Goal: Information Seeking & Learning: Learn about a topic

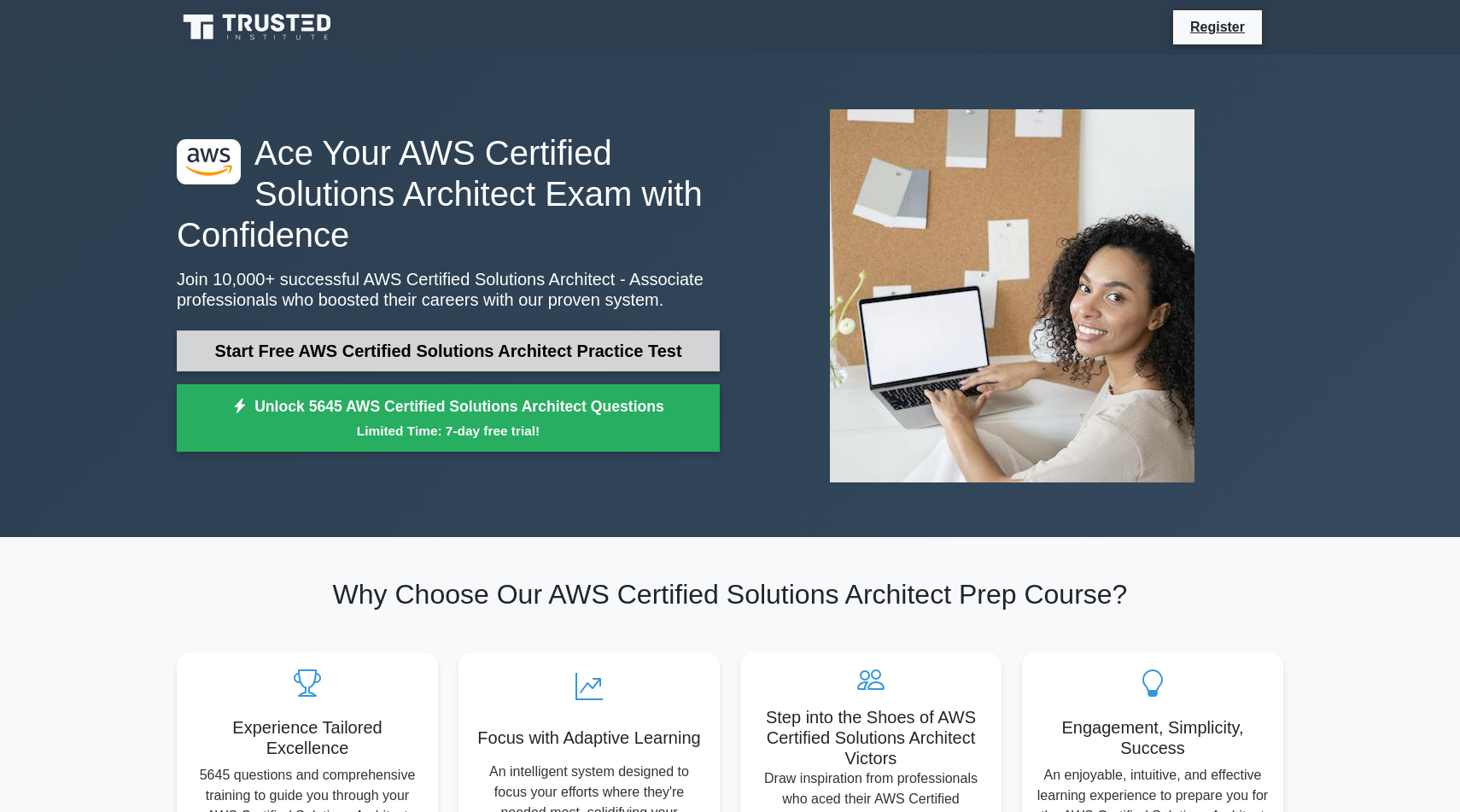
click at [365, 352] on link "Start Free AWS Certified Solutions Architect Practice Test" at bounding box center [448, 351] width 543 height 41
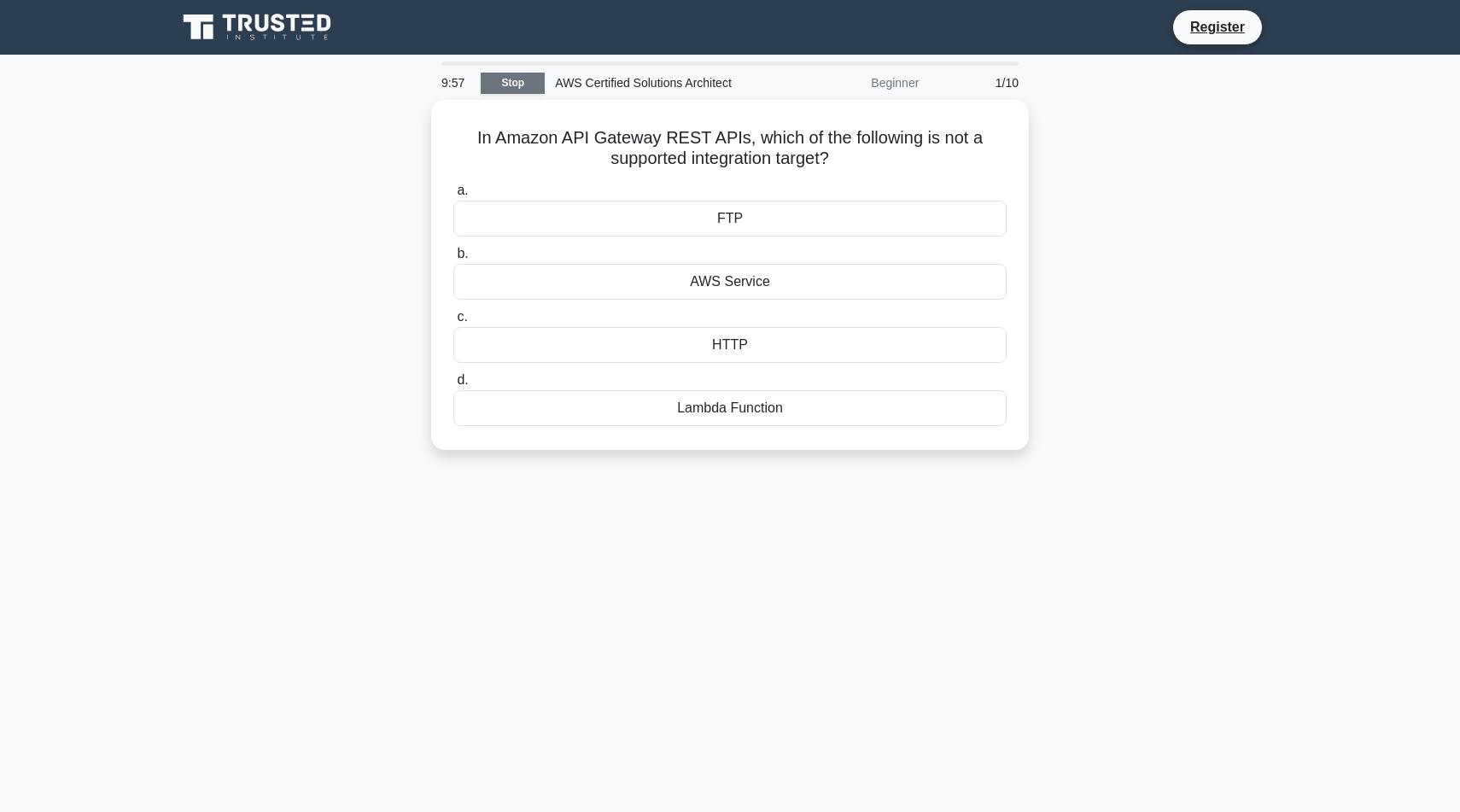
click at [517, 84] on link "Stop" at bounding box center [512, 82] width 64 height 21
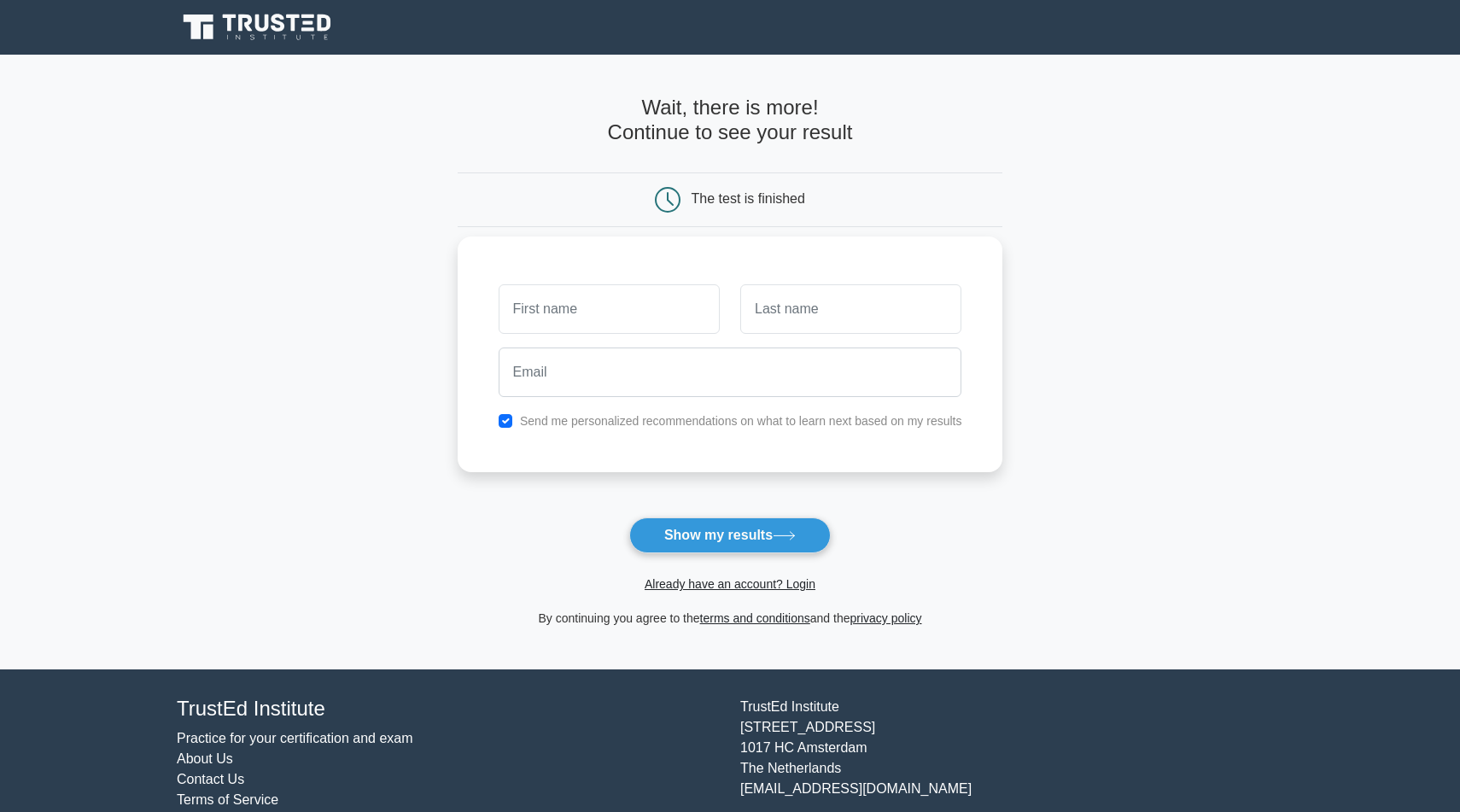
click at [585, 319] on input "text" at bounding box center [609, 308] width 221 height 49
type input "r"
type input "[PERSON_NAME]"
click at [779, 290] on input "text" at bounding box center [850, 308] width 221 height 49
type input "J"
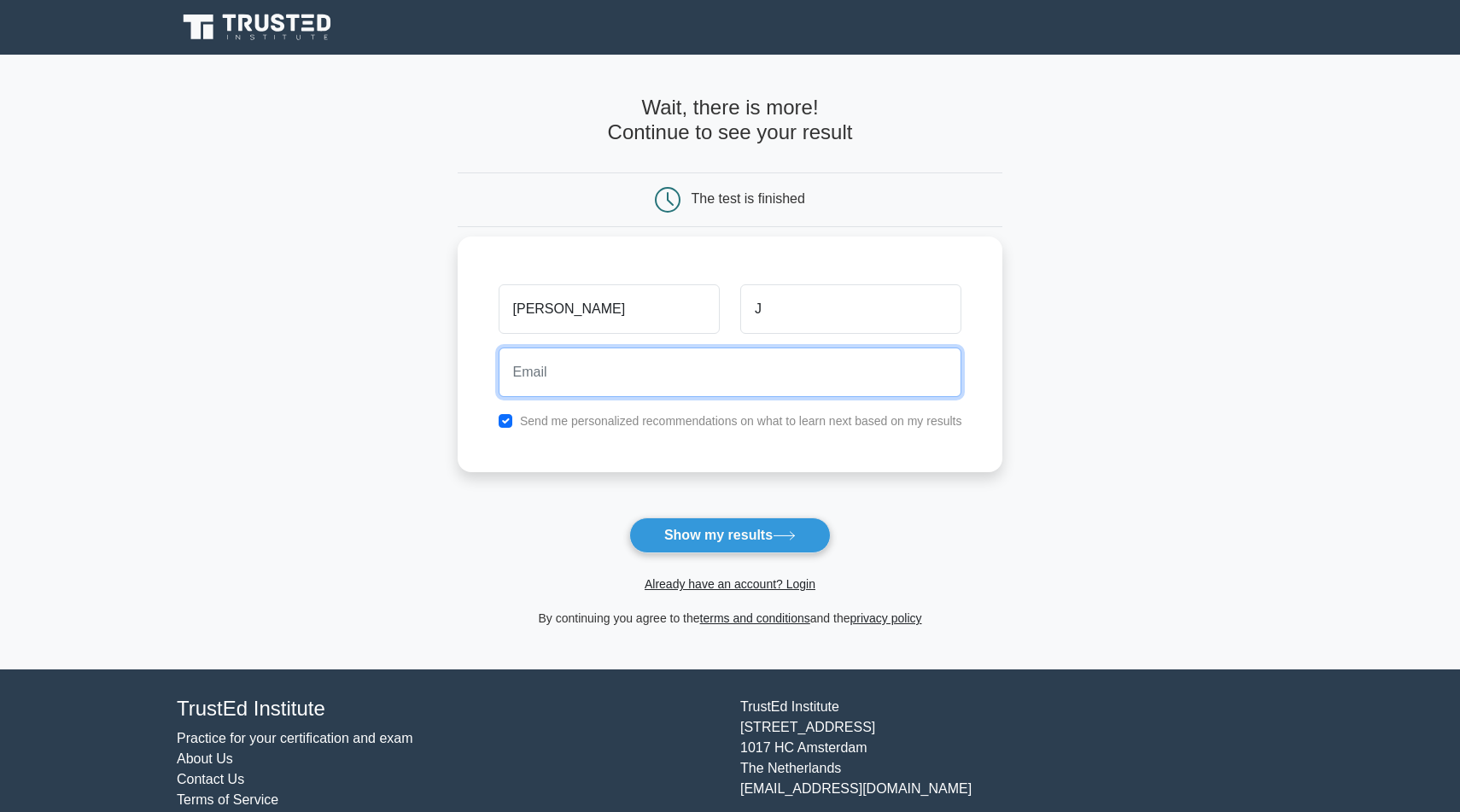
click at [652, 380] on input "email" at bounding box center [730, 371] width 464 height 49
type input "rexyjenifer@gmail.com"
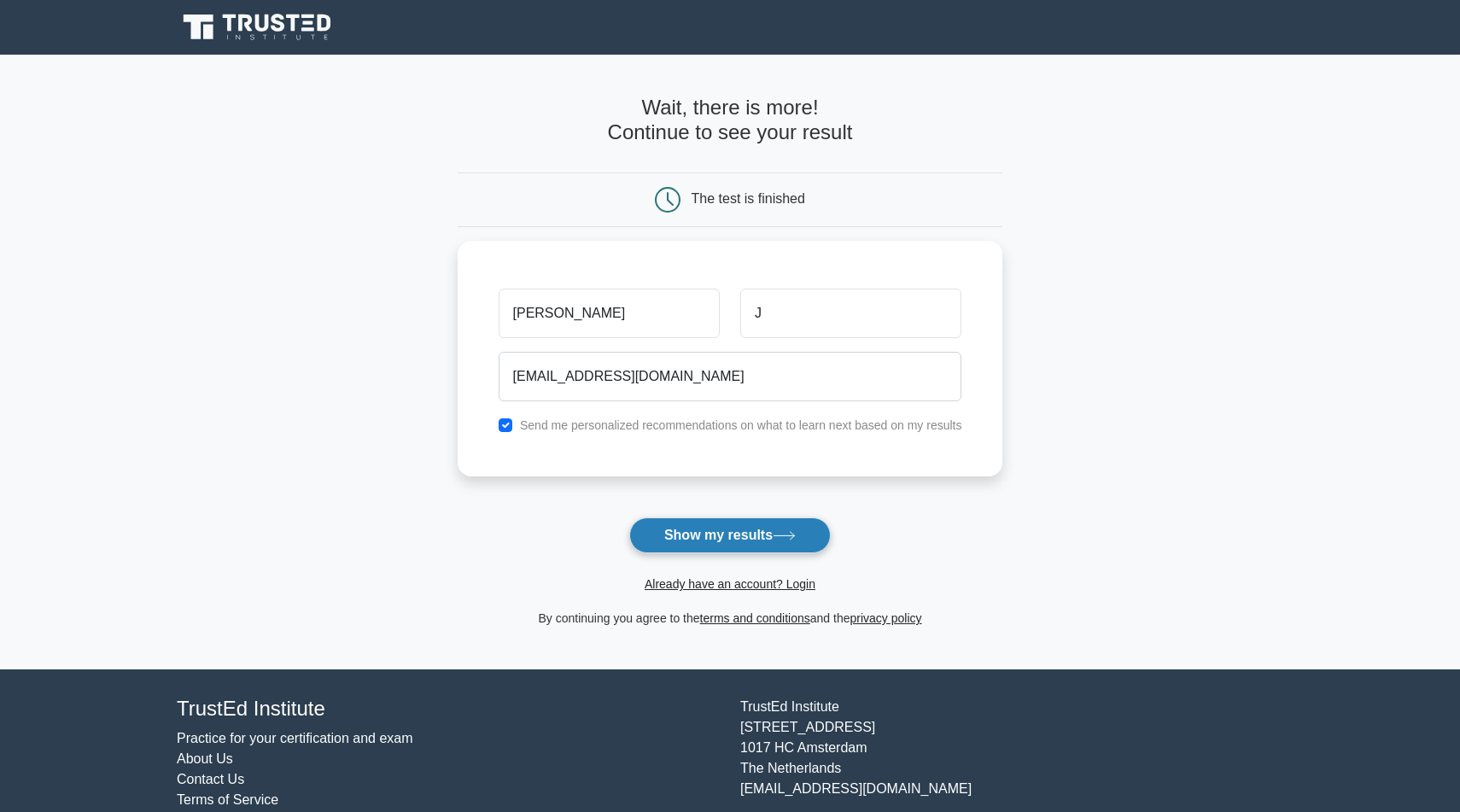
click at [670, 532] on button "Show my results" at bounding box center [730, 535] width 202 height 36
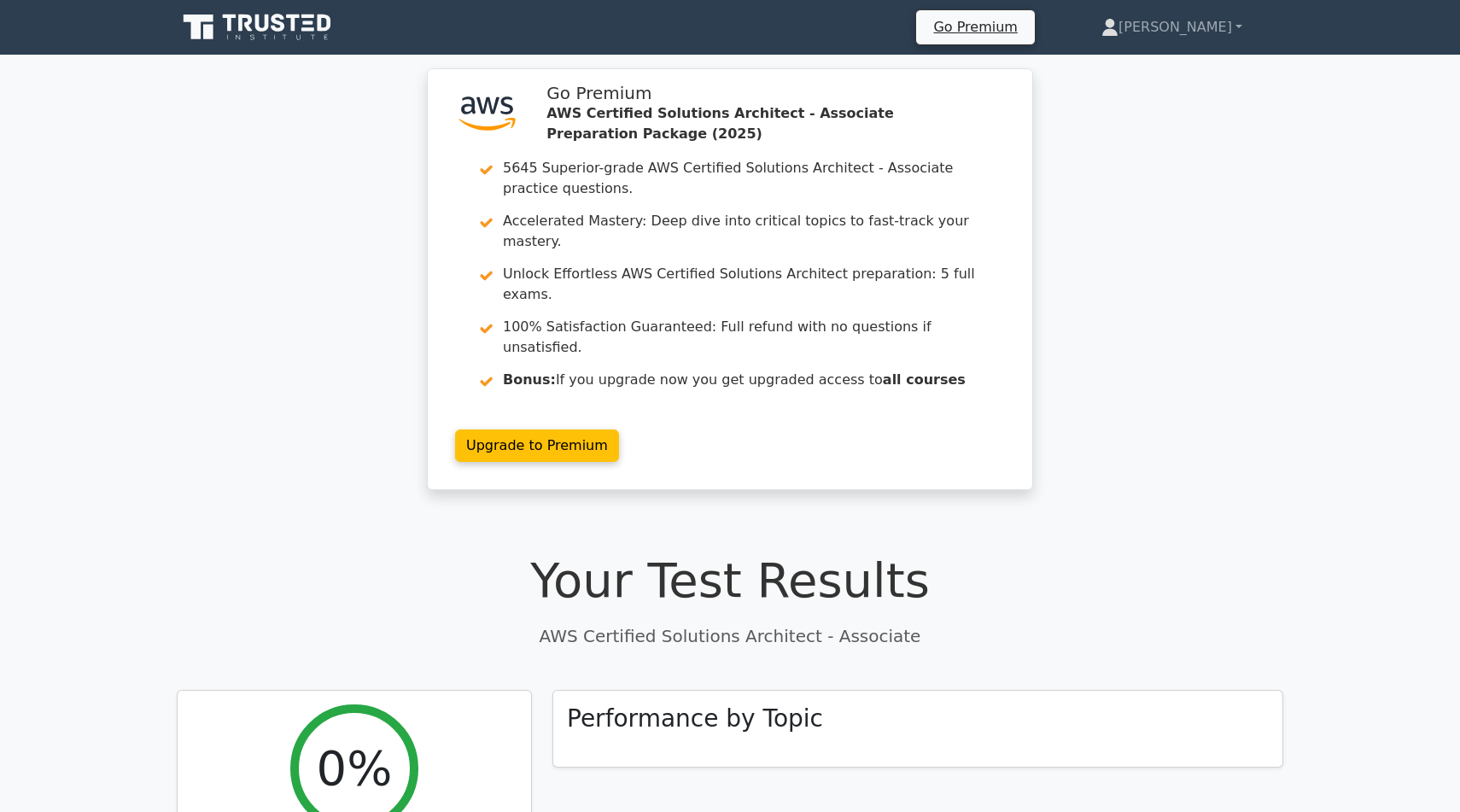
click at [293, 30] on icon at bounding box center [295, 23] width 14 height 17
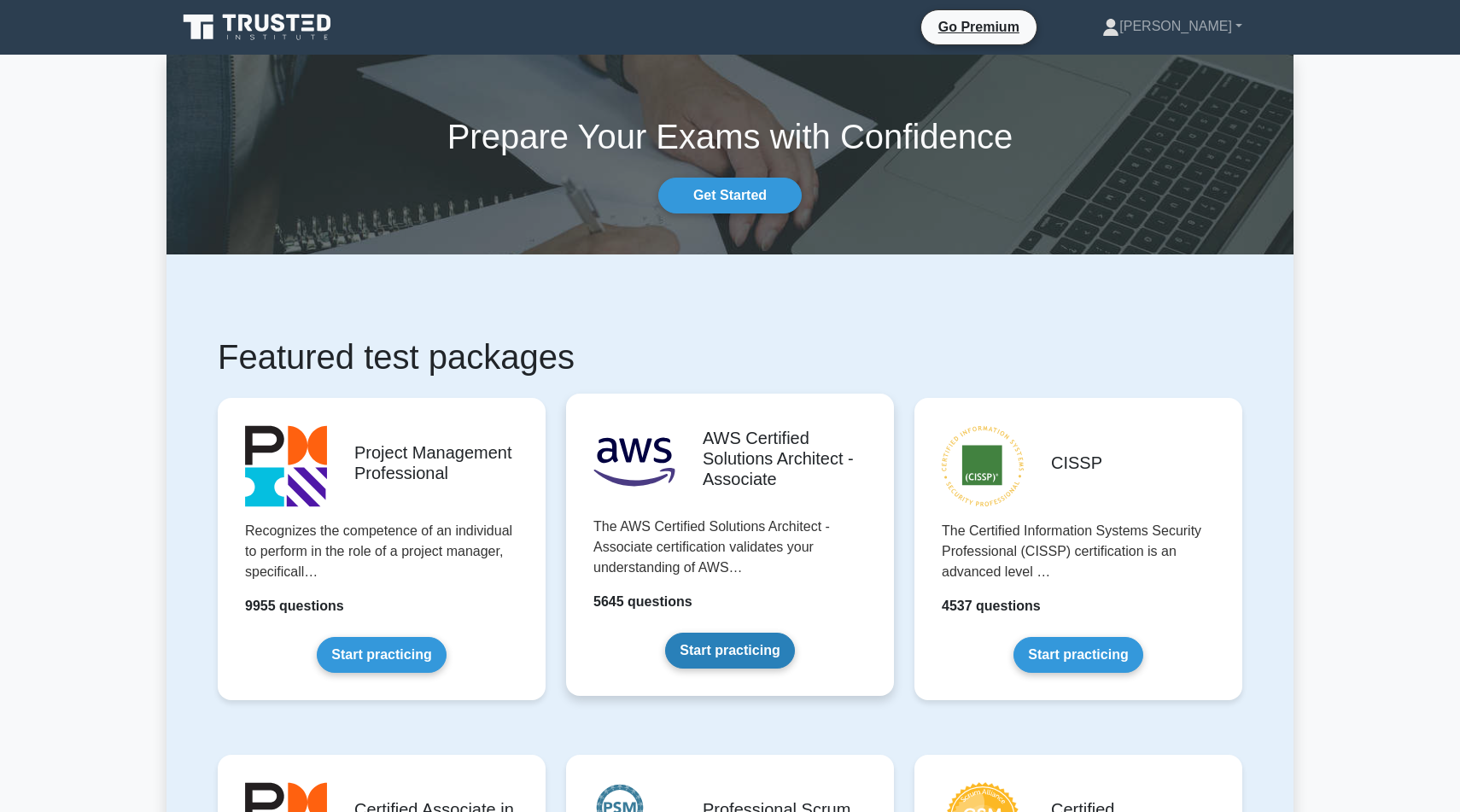
click at [707, 649] on link "Start practicing" at bounding box center [729, 650] width 129 height 36
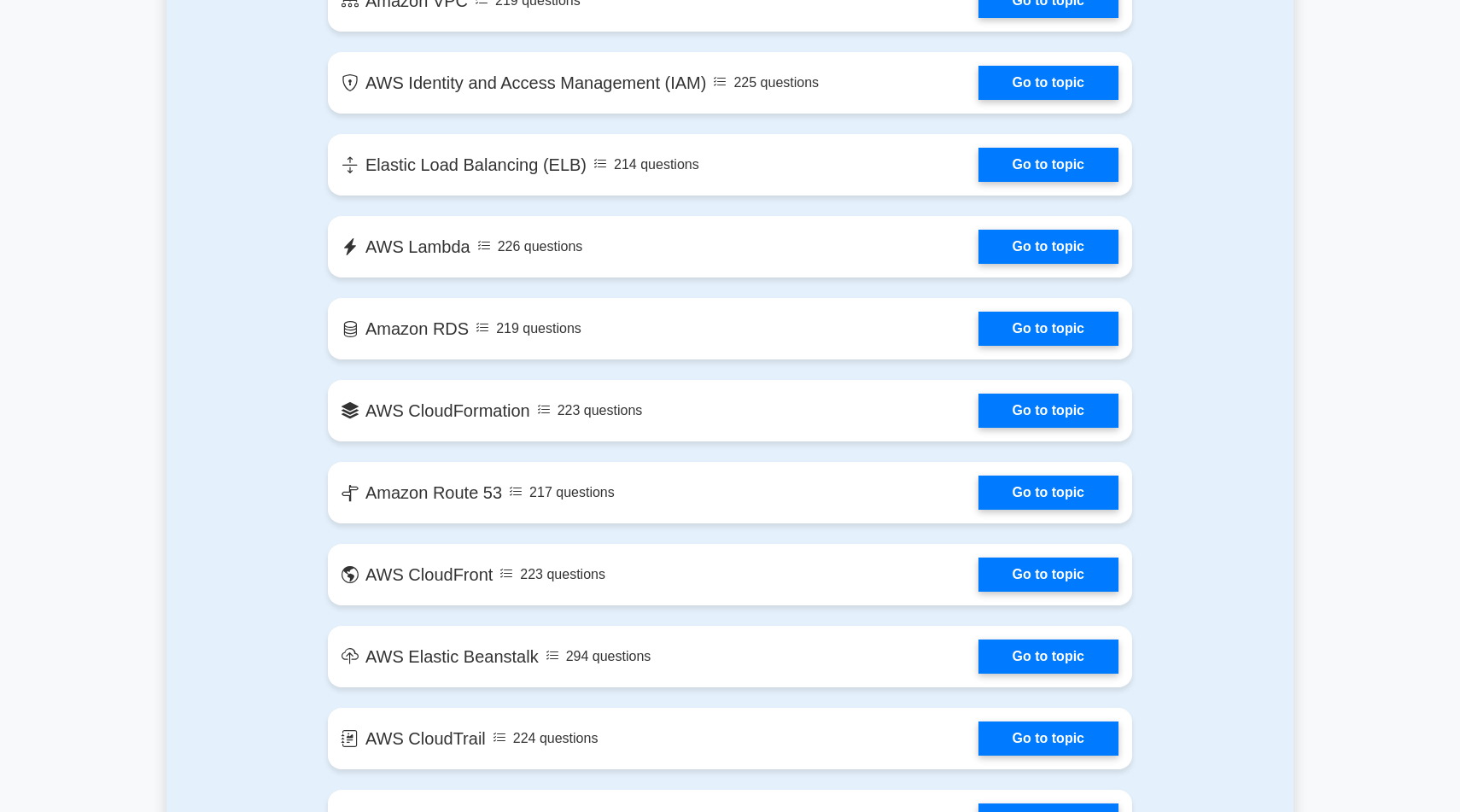
scroll to position [1445, 0]
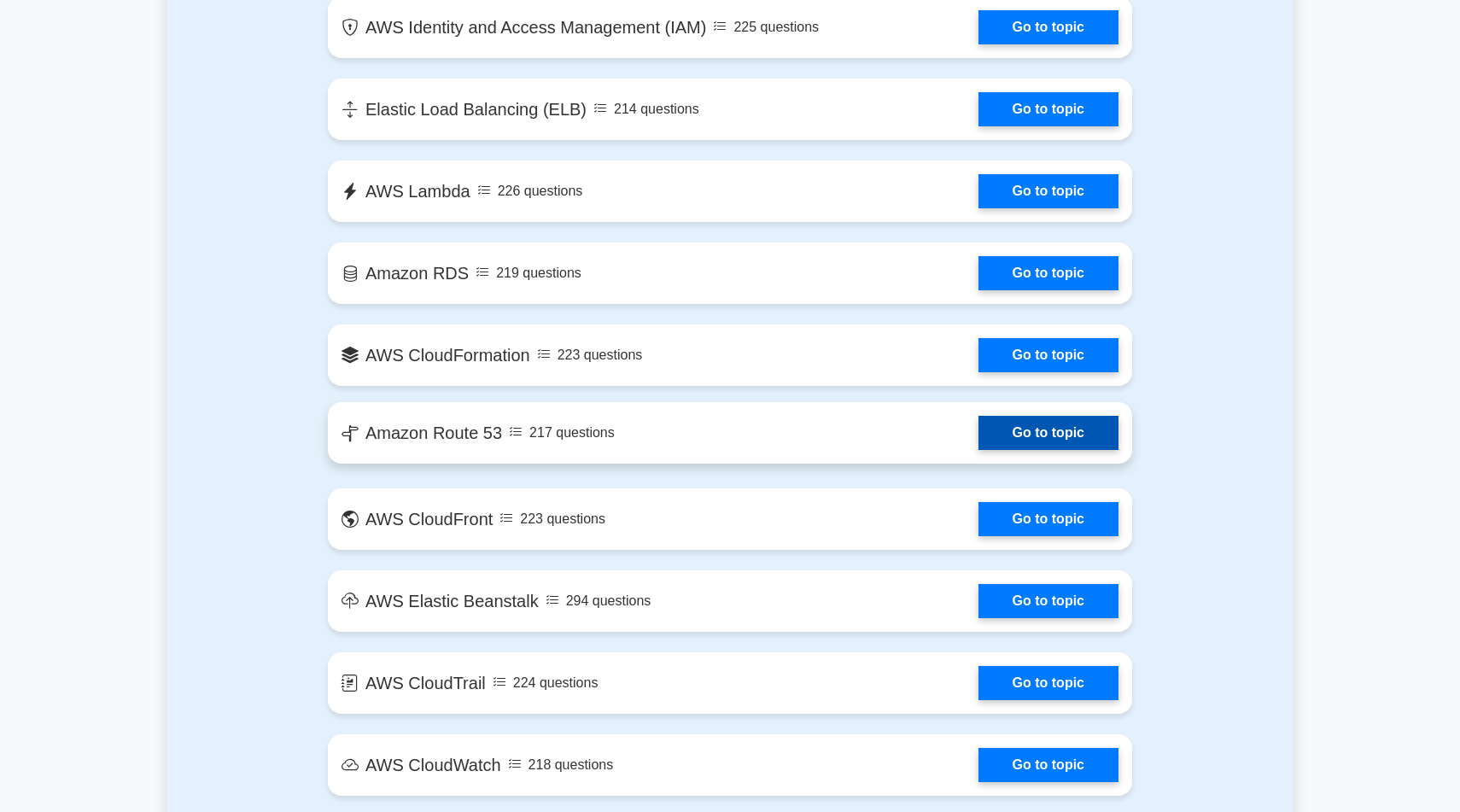
click at [1086, 416] on link "Go to topic" at bounding box center [1048, 432] width 140 height 34
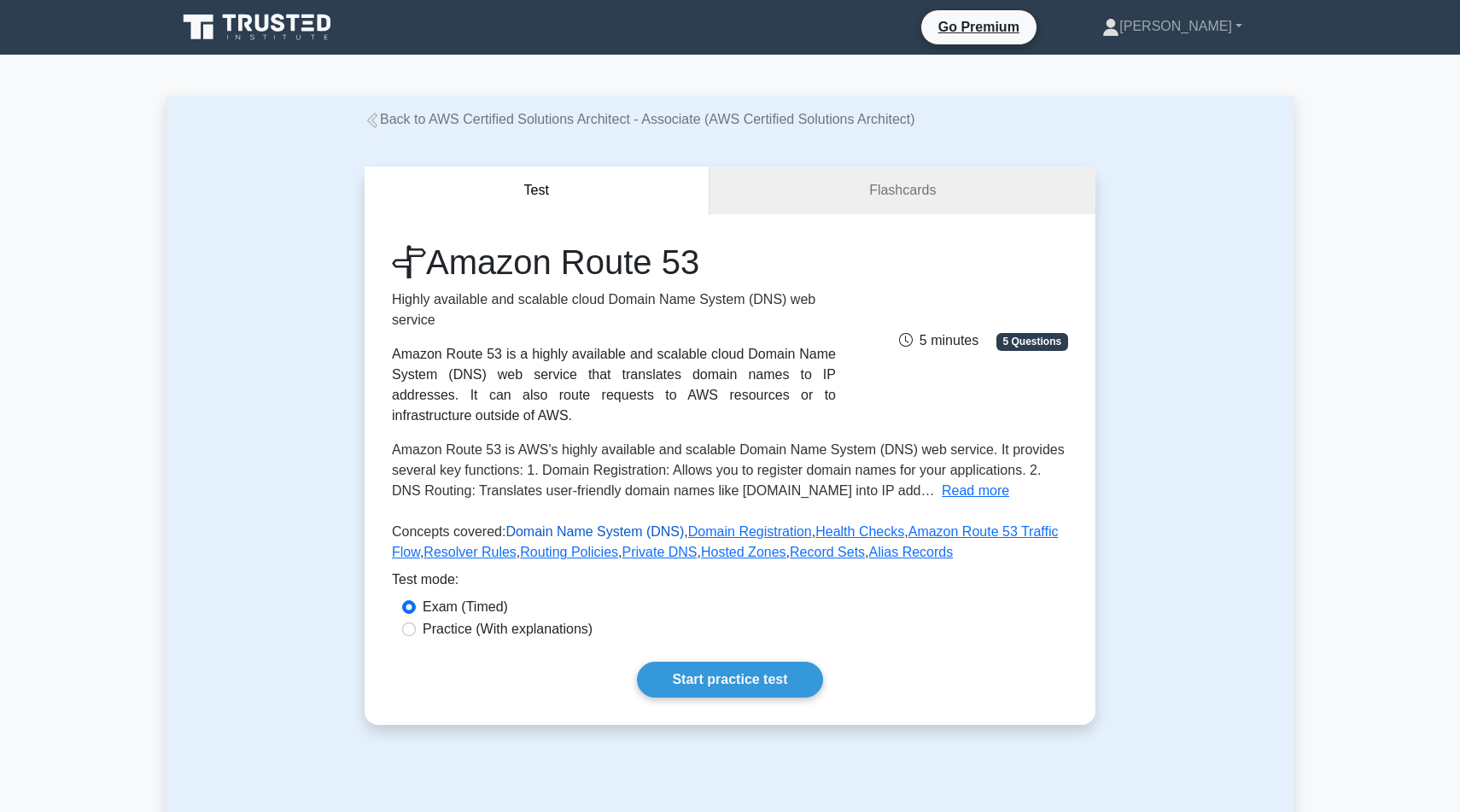
click at [565, 533] on link "Domain Name System (DNS)" at bounding box center [595, 531] width 179 height 15
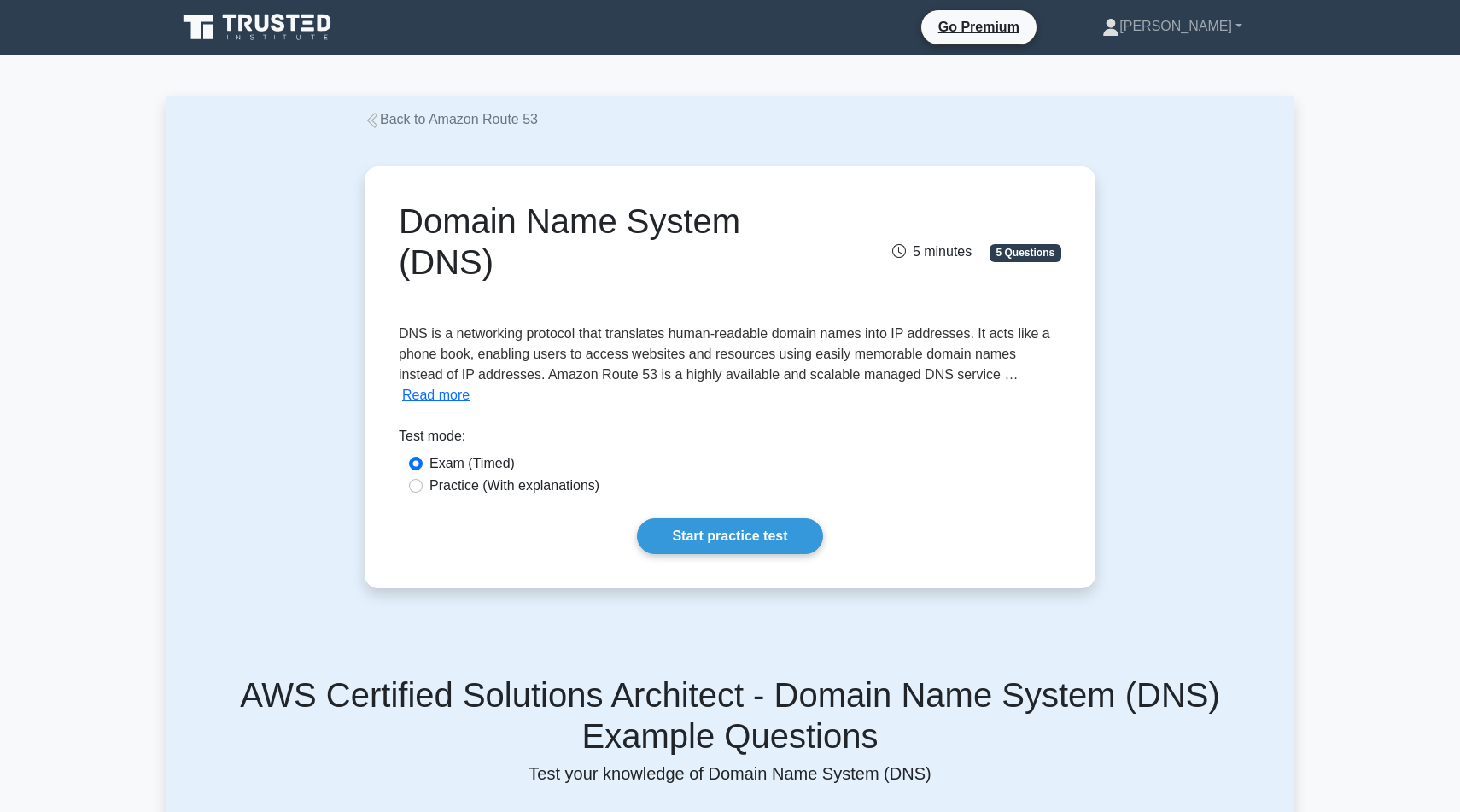
click at [507, 475] on label "Practice (With explanations)" at bounding box center [514, 485] width 170 height 20
click at [422, 479] on input "Practice (With explanations)" at bounding box center [416, 485] width 14 height 14
radio input "true"
click at [674, 518] on link "Start practice test" at bounding box center [730, 536] width 185 height 36
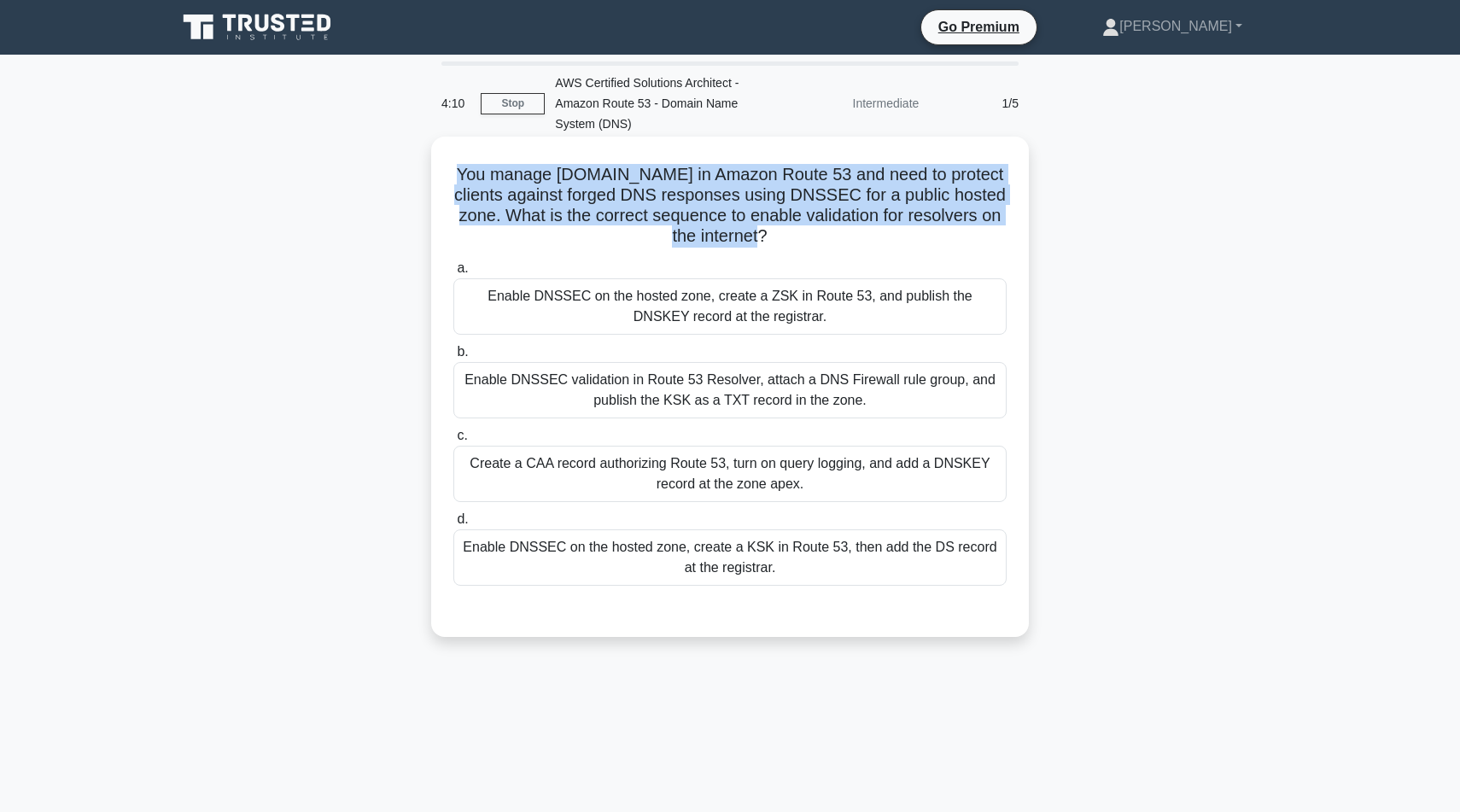
drag, startPoint x: 475, startPoint y: 175, endPoint x: 798, endPoint y: 219, distance: 326.0
click at [803, 223] on h5 "You manage [DOMAIN_NAME] in Amazon Route 53 and need to protect clients against…" at bounding box center [730, 206] width 557 height 83
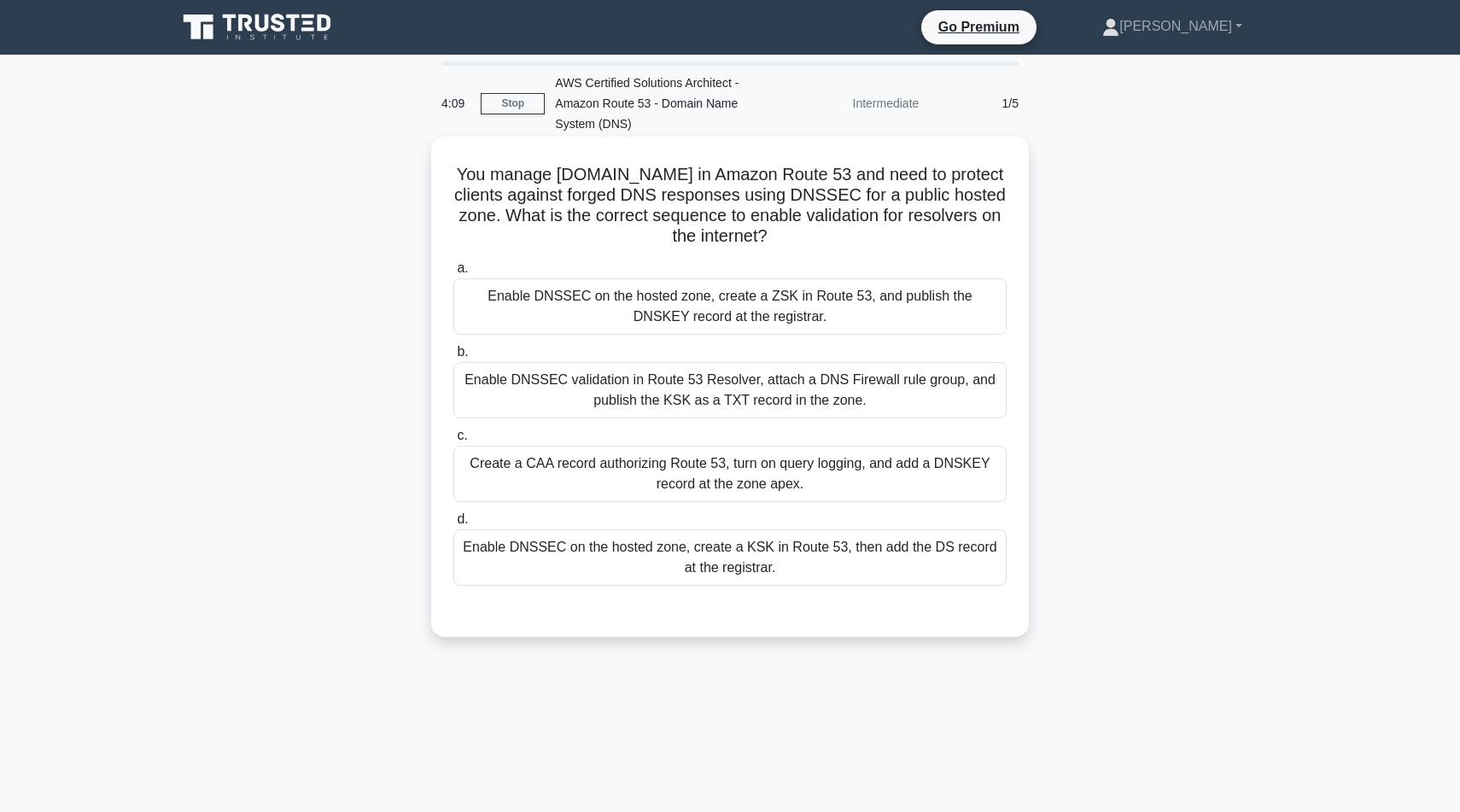
click at [782, 248] on div "You manage [DOMAIN_NAME] in Amazon Route 53 and need to protect clients against…" at bounding box center [730, 386] width 585 height 486
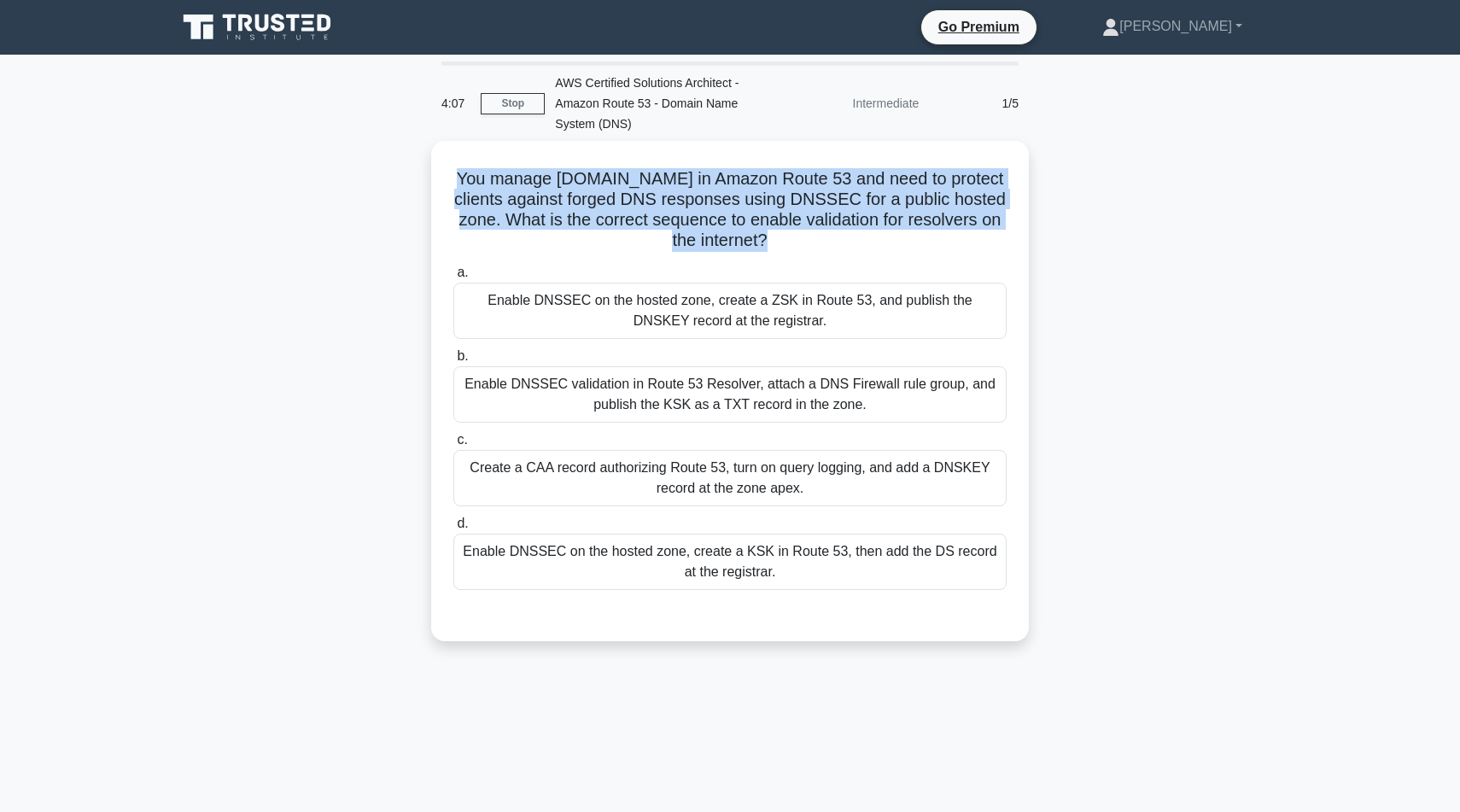
drag, startPoint x: 782, startPoint y: 248, endPoint x: 423, endPoint y: 160, distance: 369.6
click at [423, 160] on div "You manage [DOMAIN_NAME] in Amazon Route 53 and need to protect clients against…" at bounding box center [730, 401] width 1127 height 520
copy div "You manage [DOMAIN_NAME] in Amazon Route 53 and need to protect clients against…"
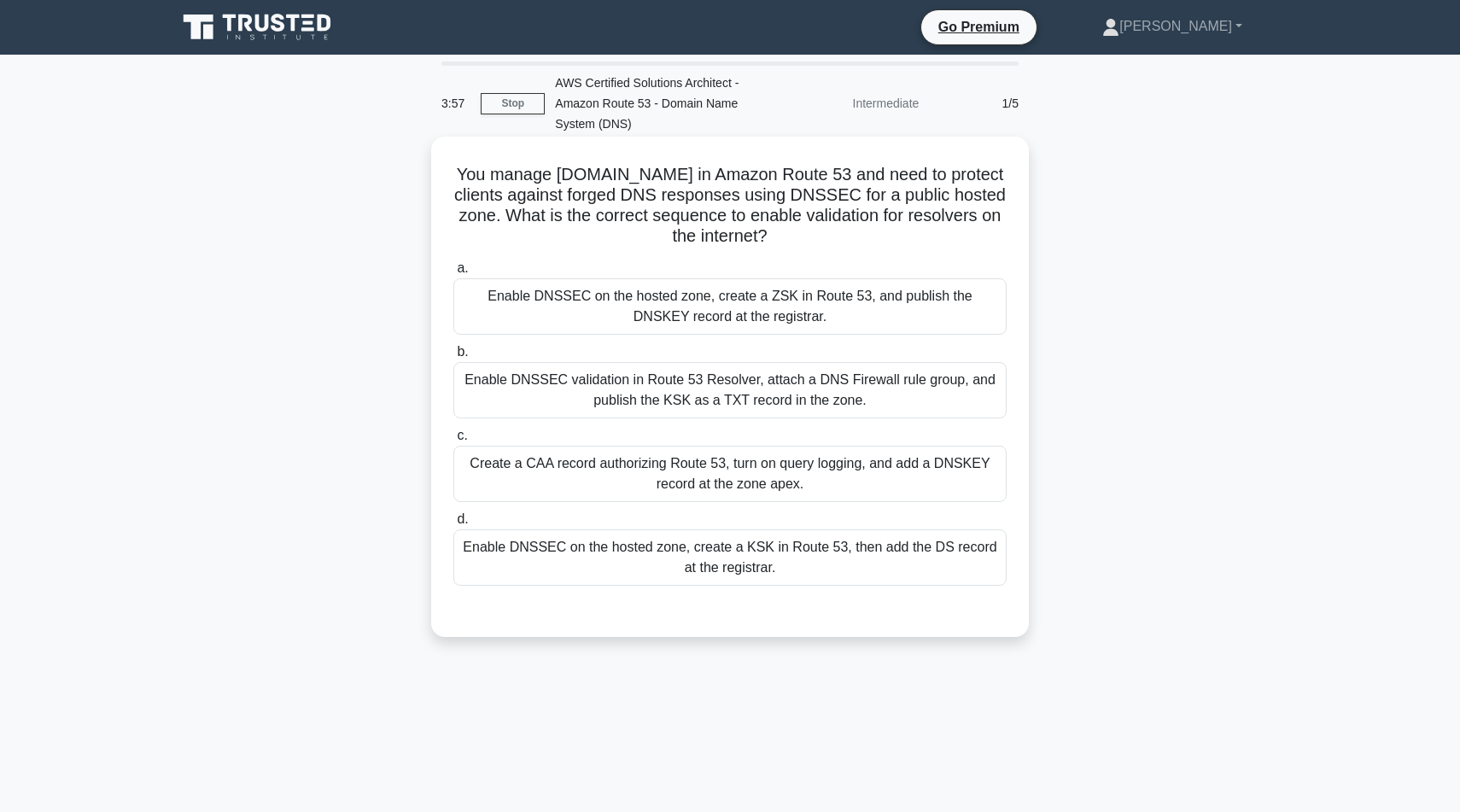
click at [811, 301] on div "Enable DNSSEC on the hosted zone, create a ZSK in Route 53, and publish the DNS…" at bounding box center [729, 306] width 553 height 56
click at [453, 274] on input "a. Enable DNSSEC on the hosted zone, create a ZSK in Route 53, and publish the …" at bounding box center [453, 269] width 0 height 11
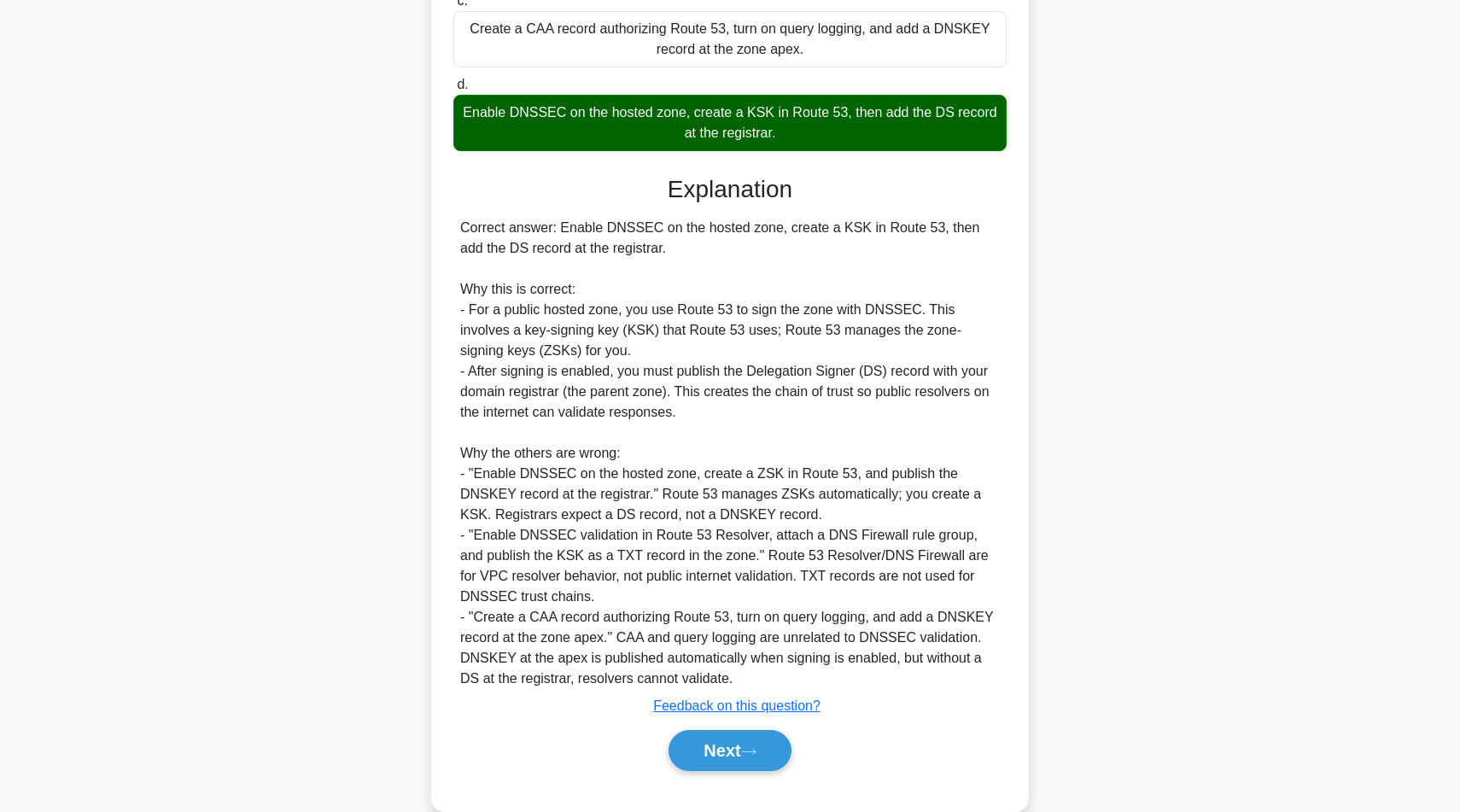
scroll to position [468, 0]
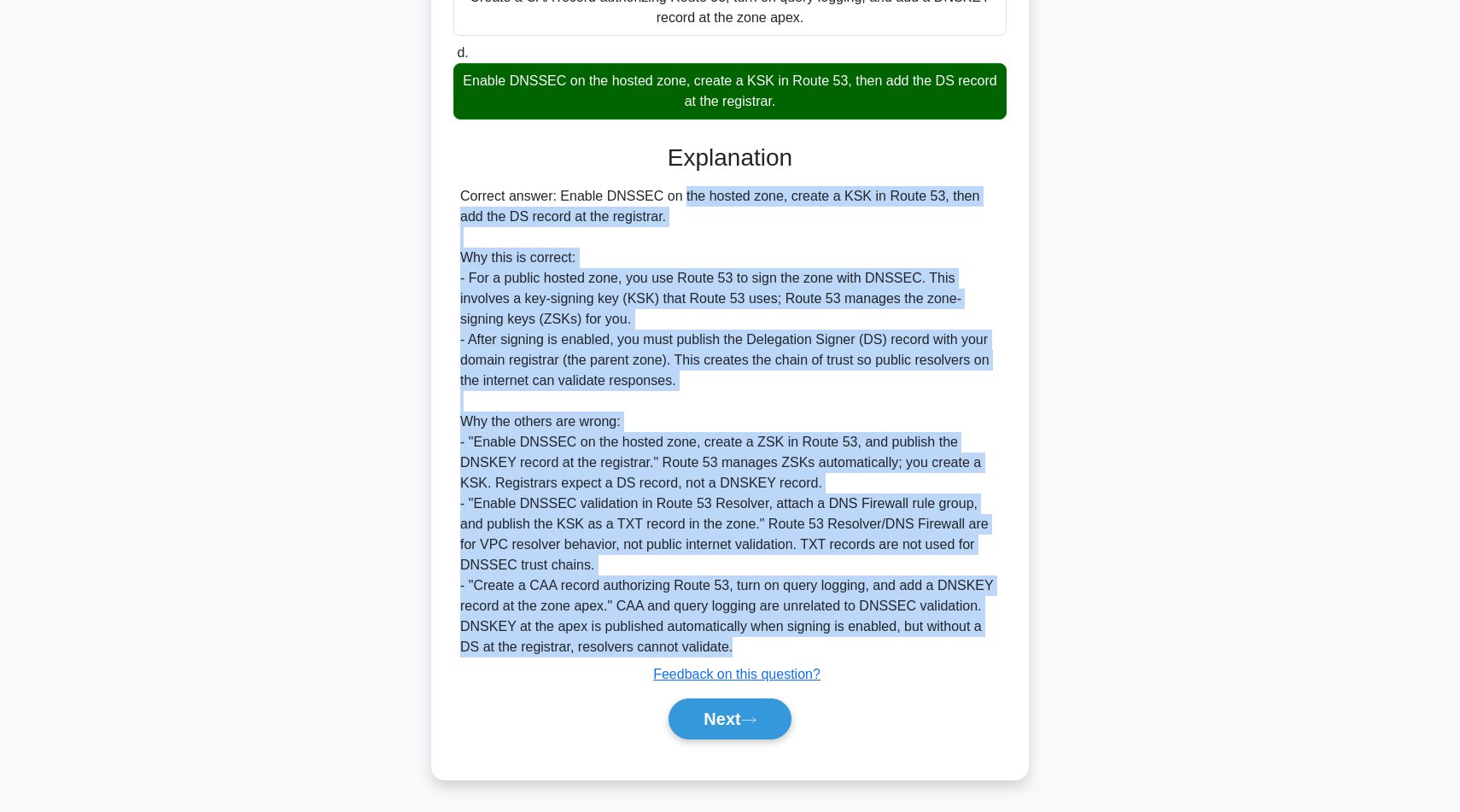
drag, startPoint x: 561, startPoint y: 195, endPoint x: 862, endPoint y: 641, distance: 538.1
click at [862, 643] on div "Correct answer: Enable DNSSEC on the hosted zone, create a KSK in Route 53, the…" at bounding box center [730, 421] width 540 height 471
copy div "Enable DNSSEC on the hosted zone, create a KSK in Route 53, then add the DS rec…"
click at [769, 714] on button "Next" at bounding box center [730, 718] width 122 height 41
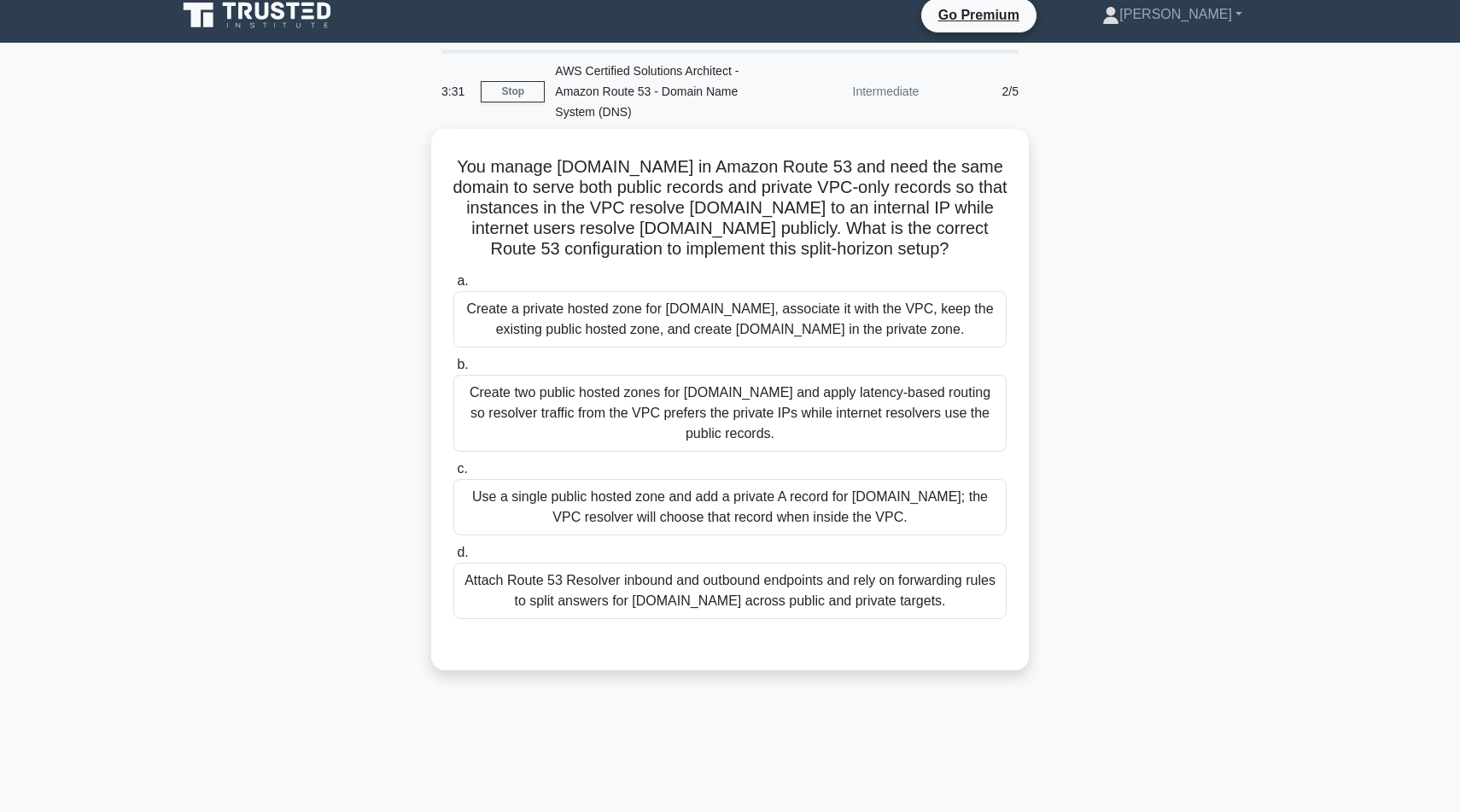
scroll to position [0, 0]
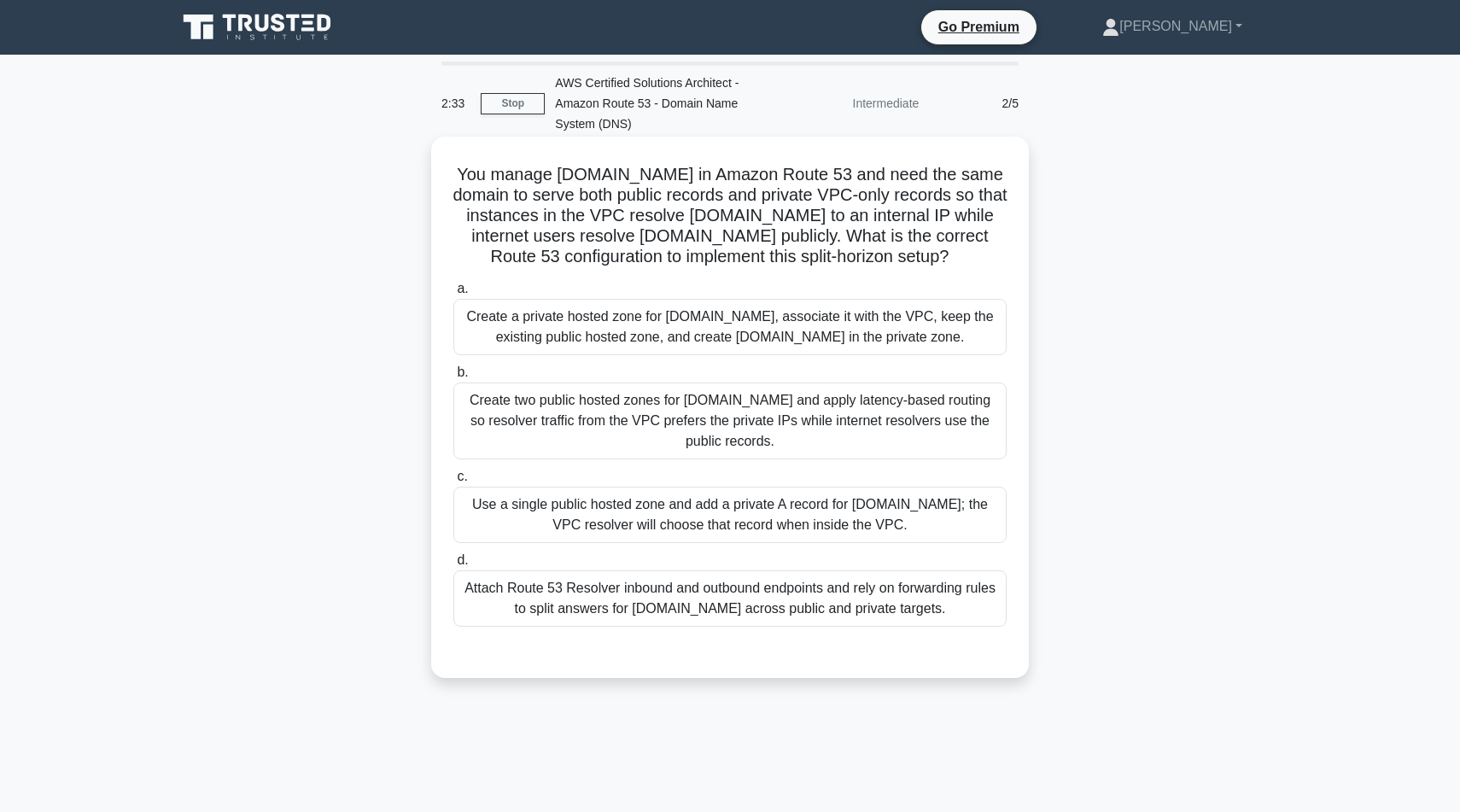
click at [768, 309] on div "Create a private hosted zone for [DOMAIN_NAME], associate it with the VPC, keep…" at bounding box center [729, 327] width 553 height 56
click at [453, 294] on input "a. Create a private hosted zone for [DOMAIN_NAME], associate it with the VPC, k…" at bounding box center [453, 289] width 0 height 11
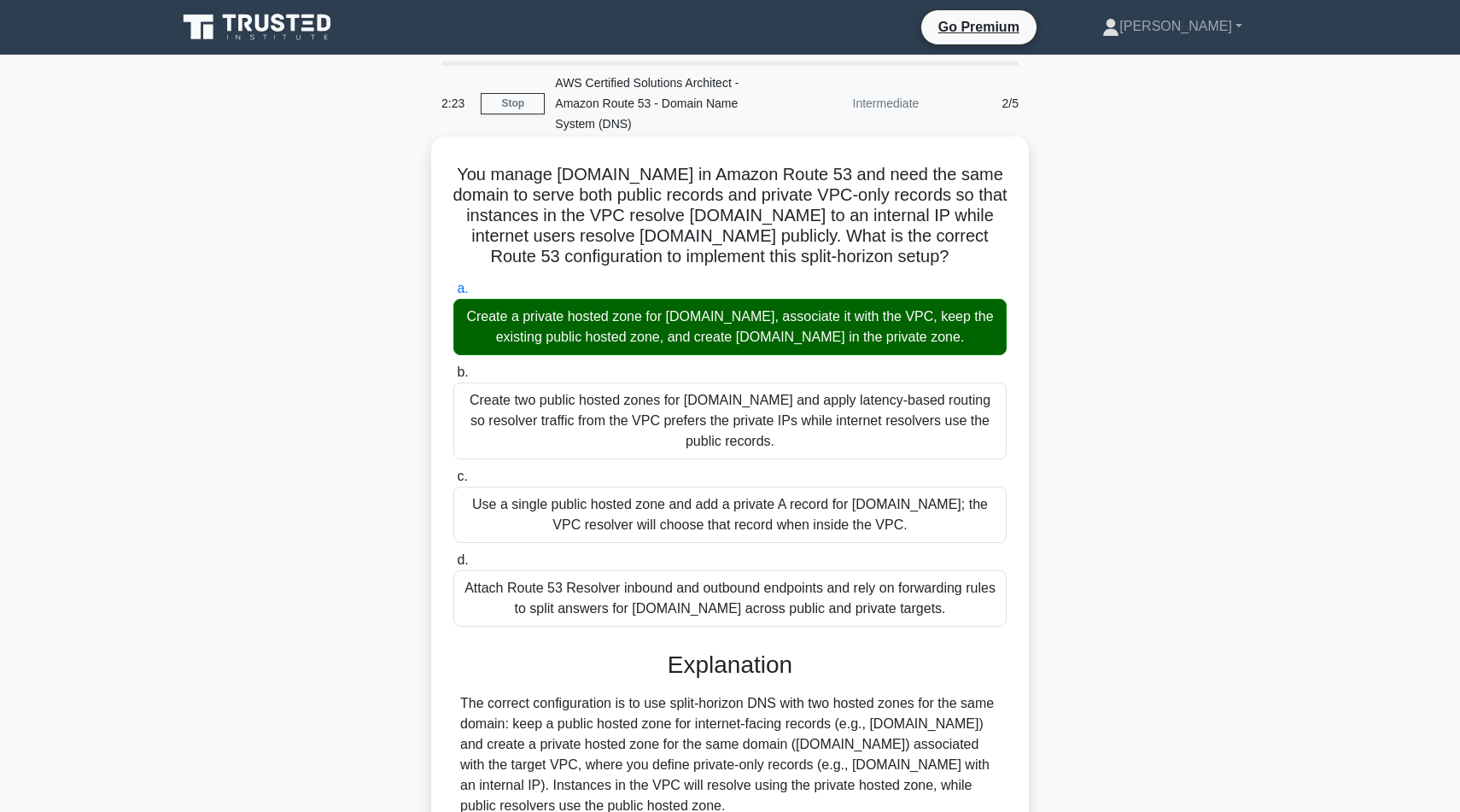
drag, startPoint x: 478, startPoint y: 169, endPoint x: 960, endPoint y: 346, distance: 513.5
click at [960, 346] on div "You manage [DOMAIN_NAME] in Amazon Route 53 and need the same domain to serve b…" at bounding box center [730, 640] width 585 height 993
copy div "You manage [DOMAIN_NAME] in Amazon Route 53 and need the same domain to serve b…"
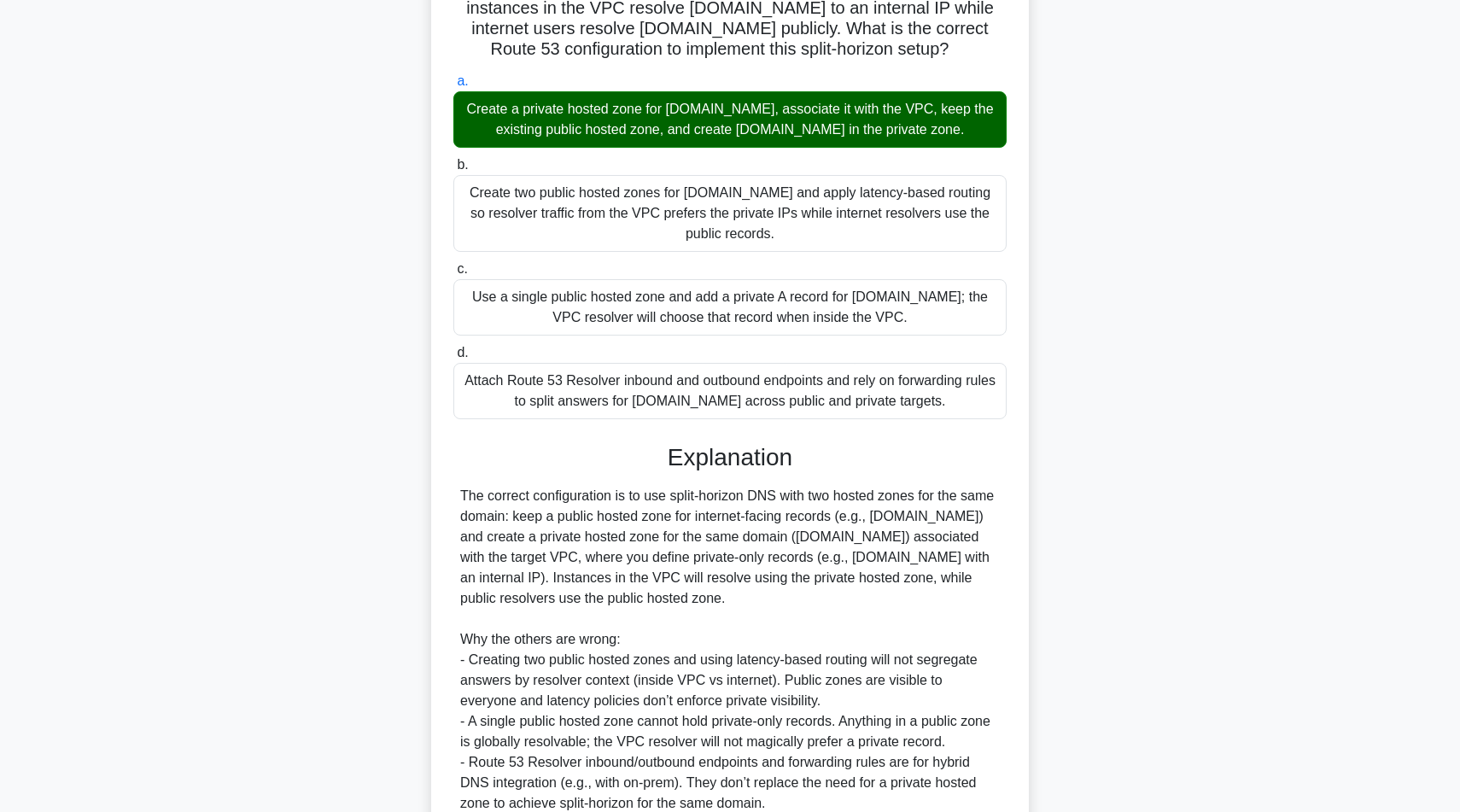
scroll to position [285, 0]
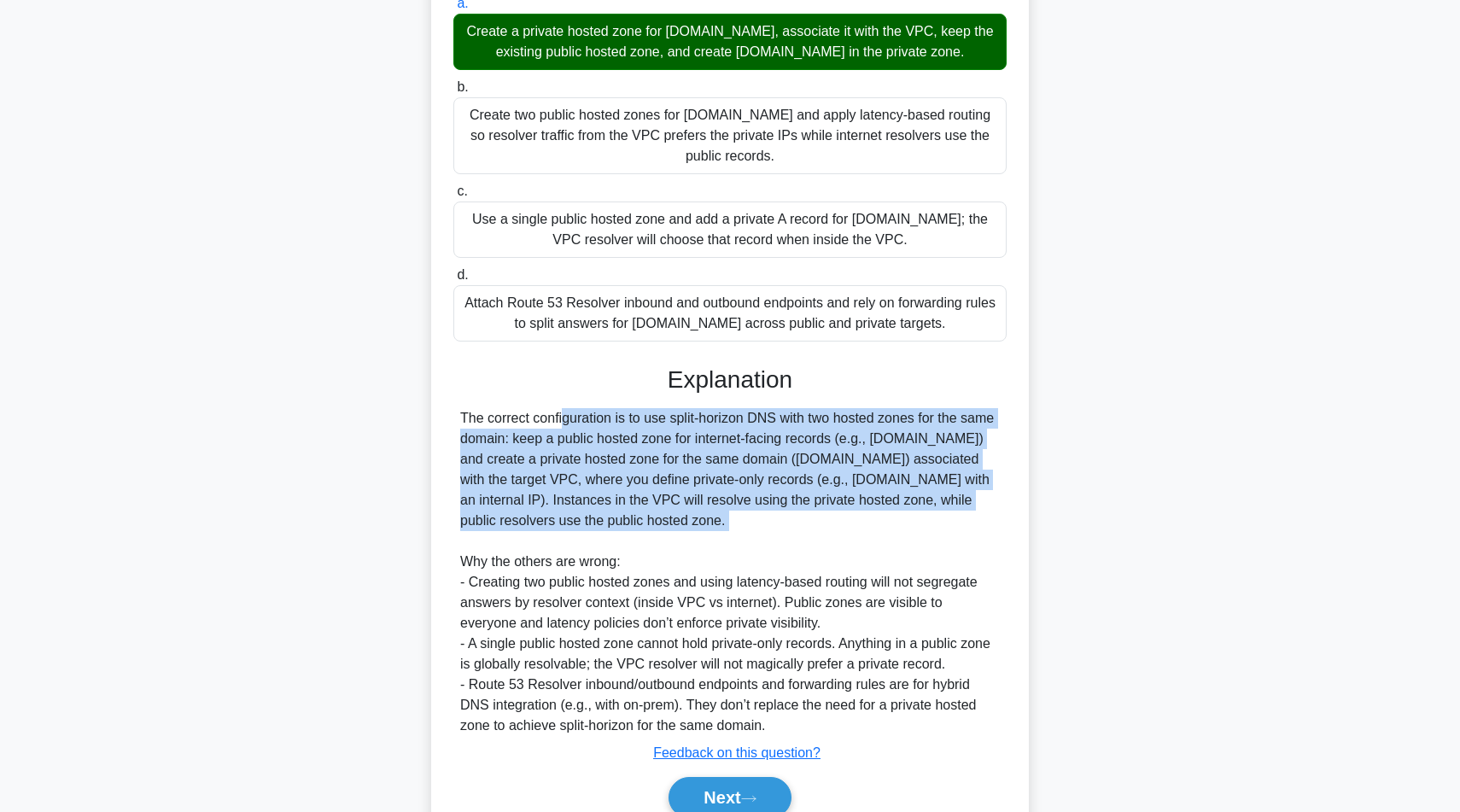
drag, startPoint x: 456, startPoint y: 418, endPoint x: 702, endPoint y: 545, distance: 276.8
click at [703, 547] on div "The correct configuration is to use split-horizon DNS with two hosted zones for…" at bounding box center [729, 572] width 553 height 328
copy div "The correct configuration is to use split-horizon DNS with two hosted zones for…"
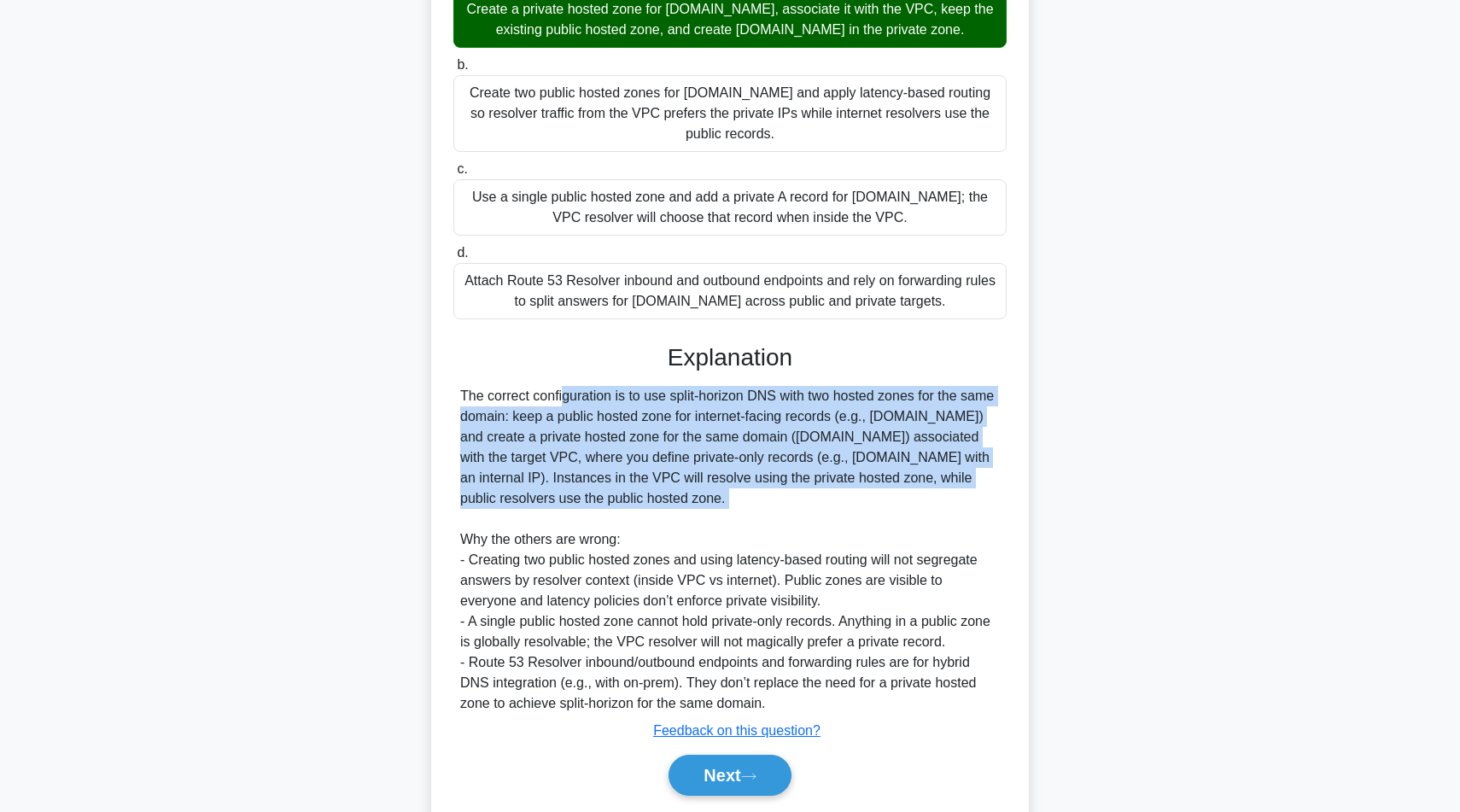
scroll to position [364, 0]
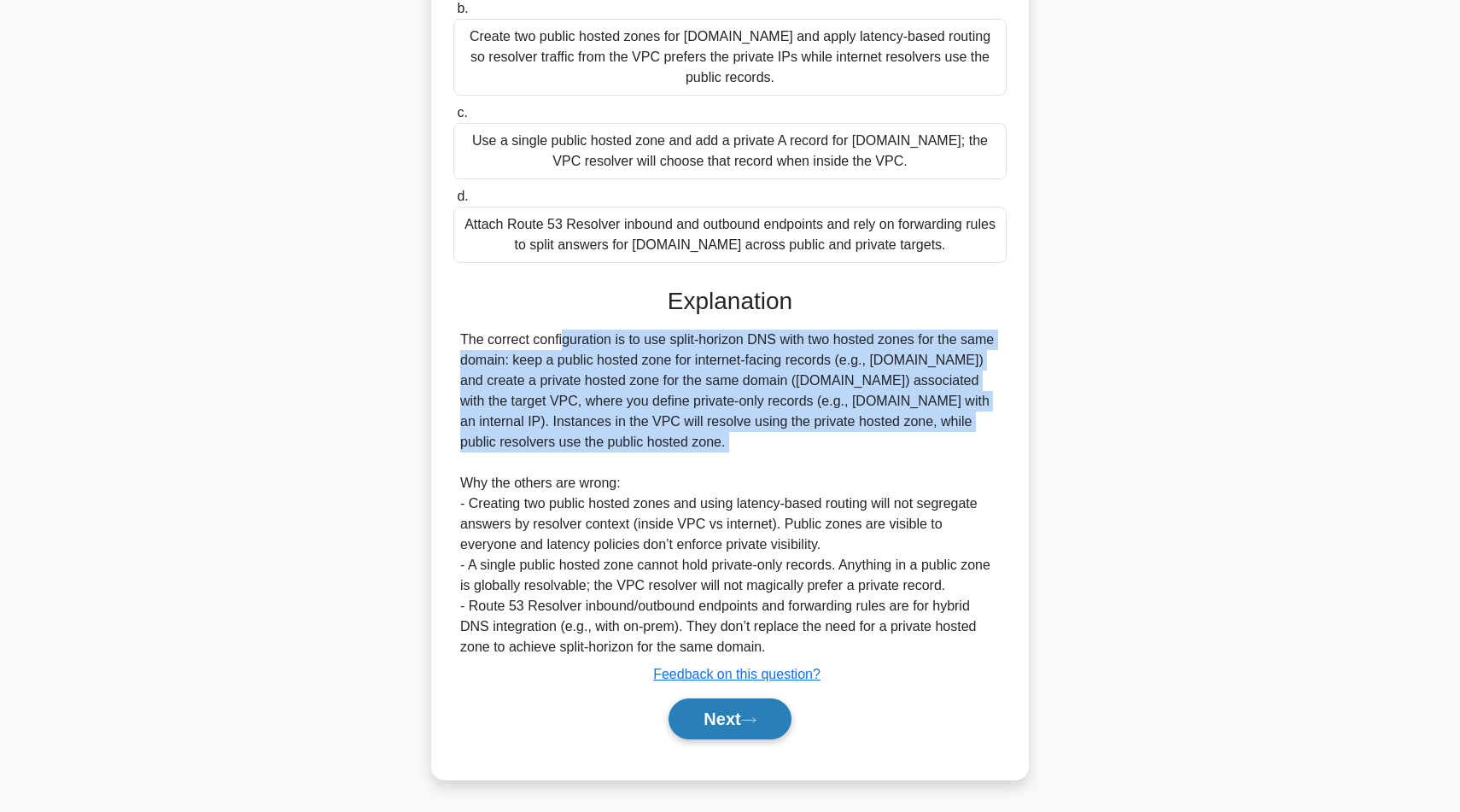
click at [712, 711] on button "Next" at bounding box center [730, 718] width 122 height 41
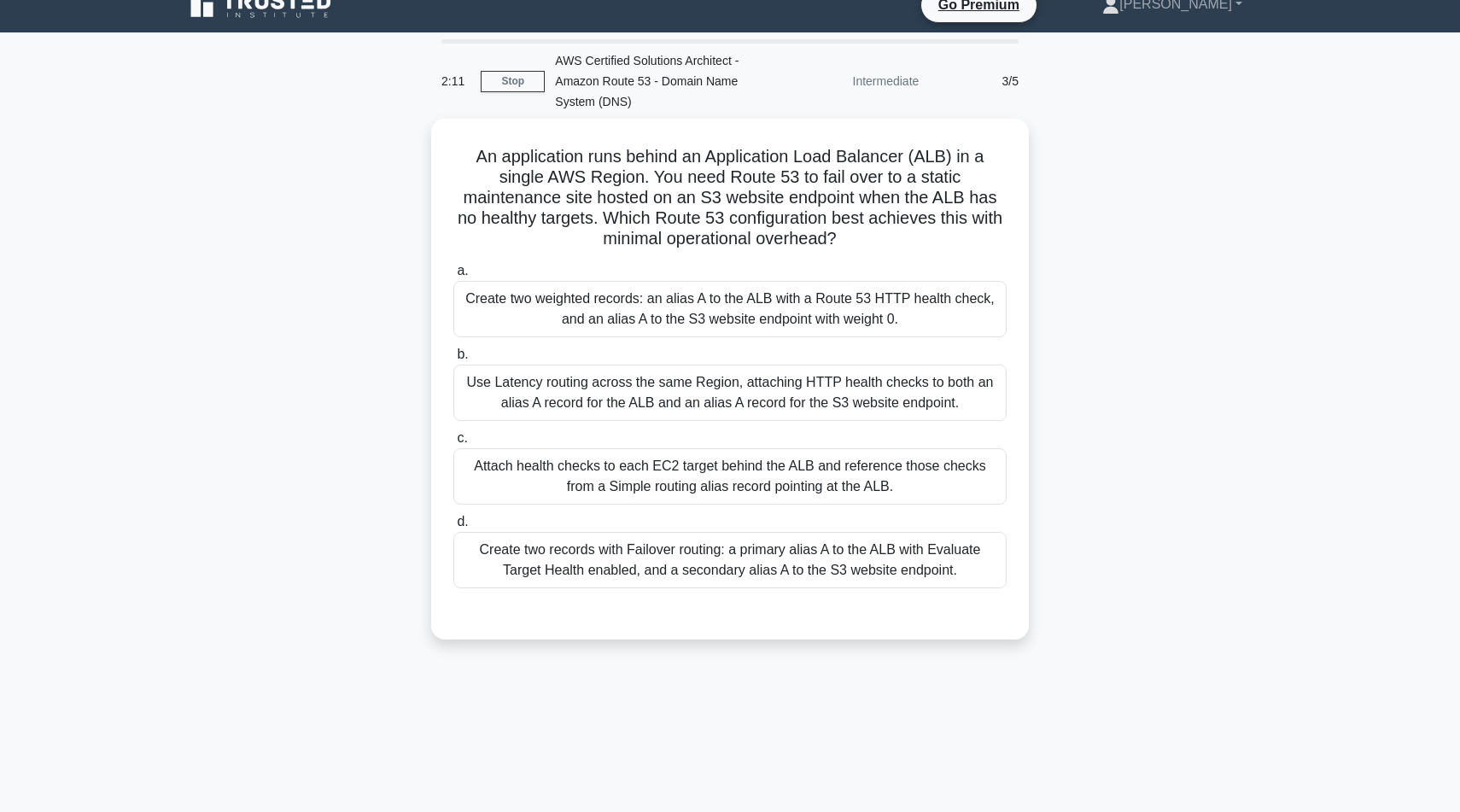
scroll to position [0, 0]
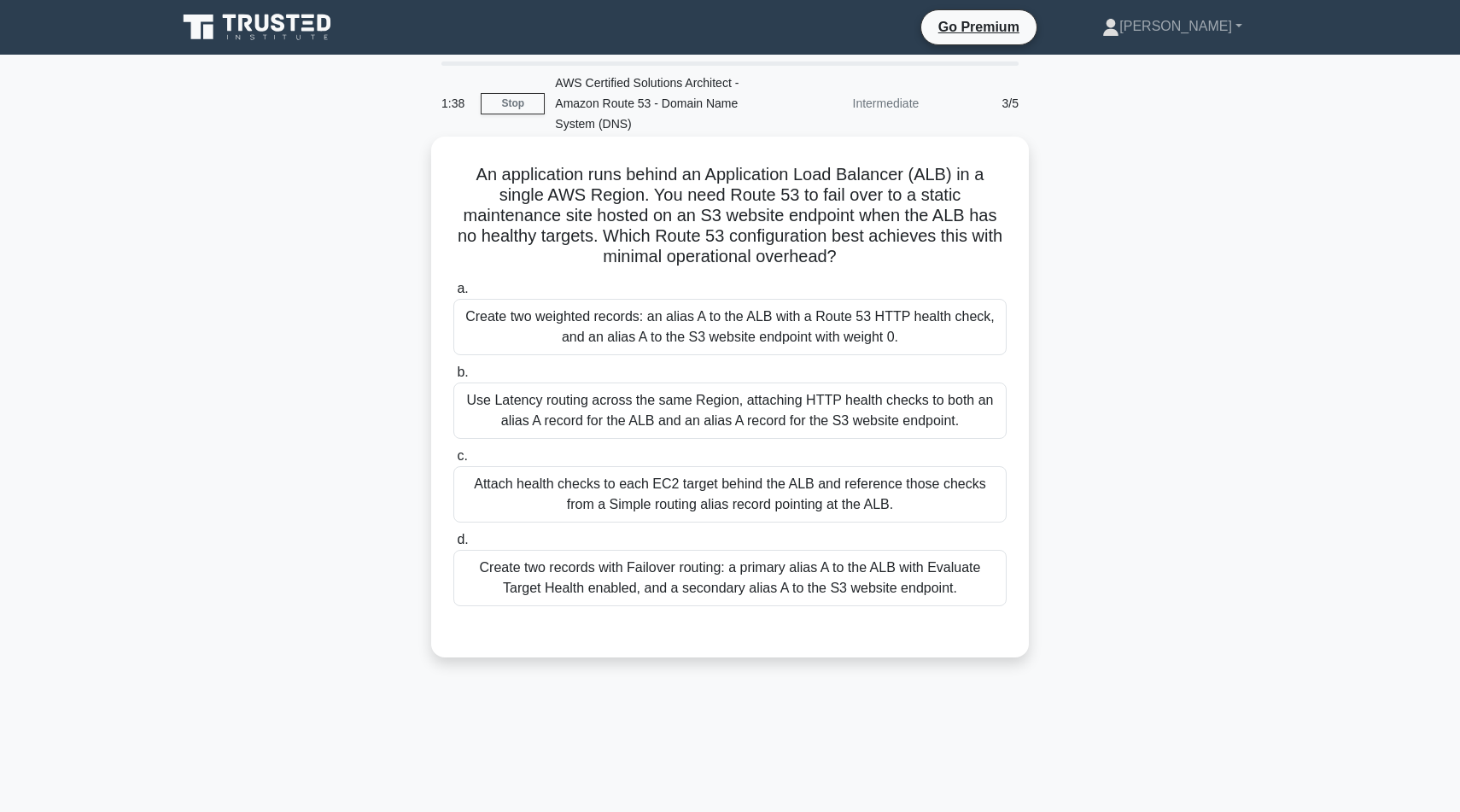
click at [603, 572] on div "Create two records with Failover routing: a primary alias A to the ALB with Eva…" at bounding box center [729, 578] width 553 height 56
click at [453, 545] on input "d. Create two records with Failover routing: a primary alias A to the ALB with …" at bounding box center [453, 540] width 0 height 11
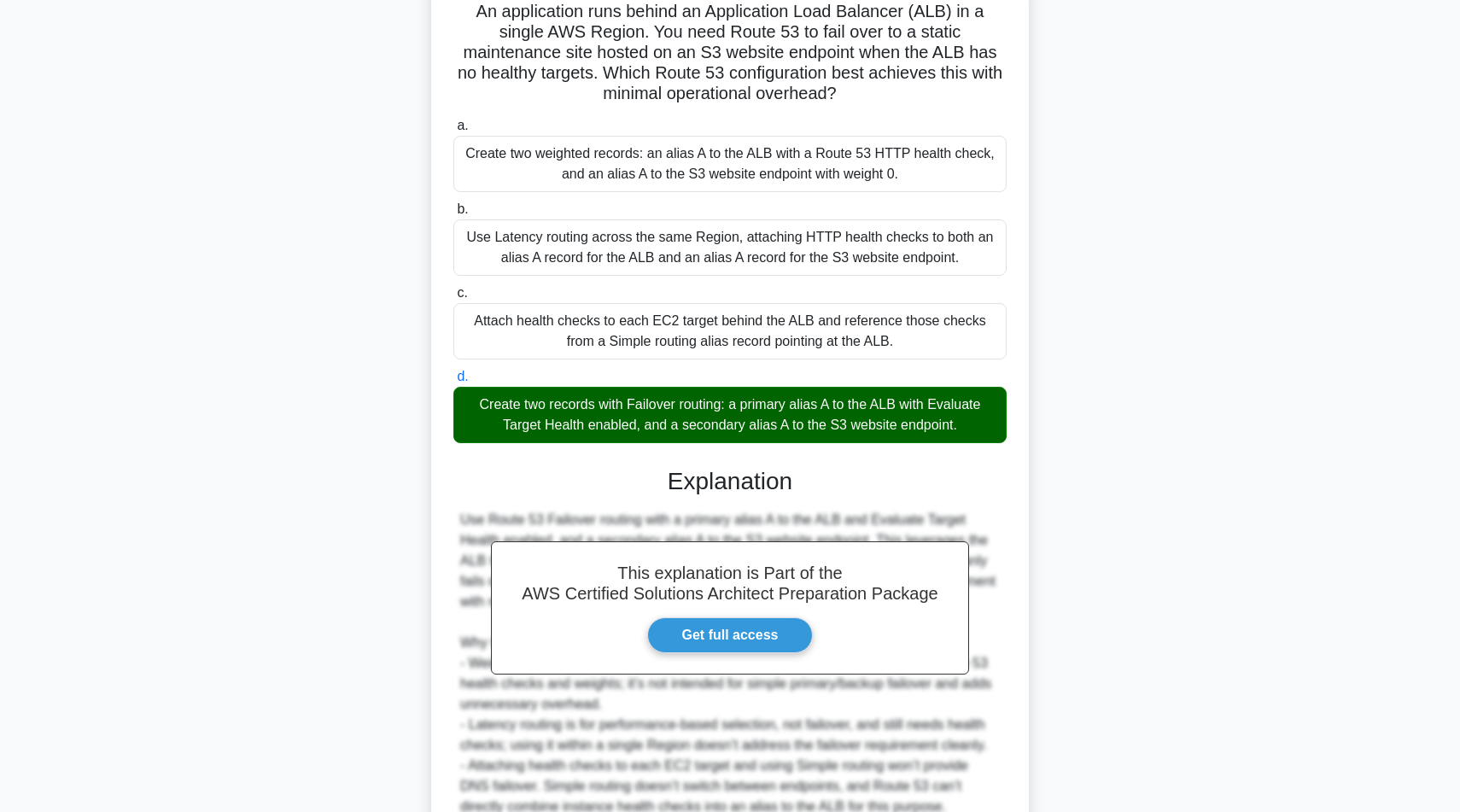
scroll to position [322, 0]
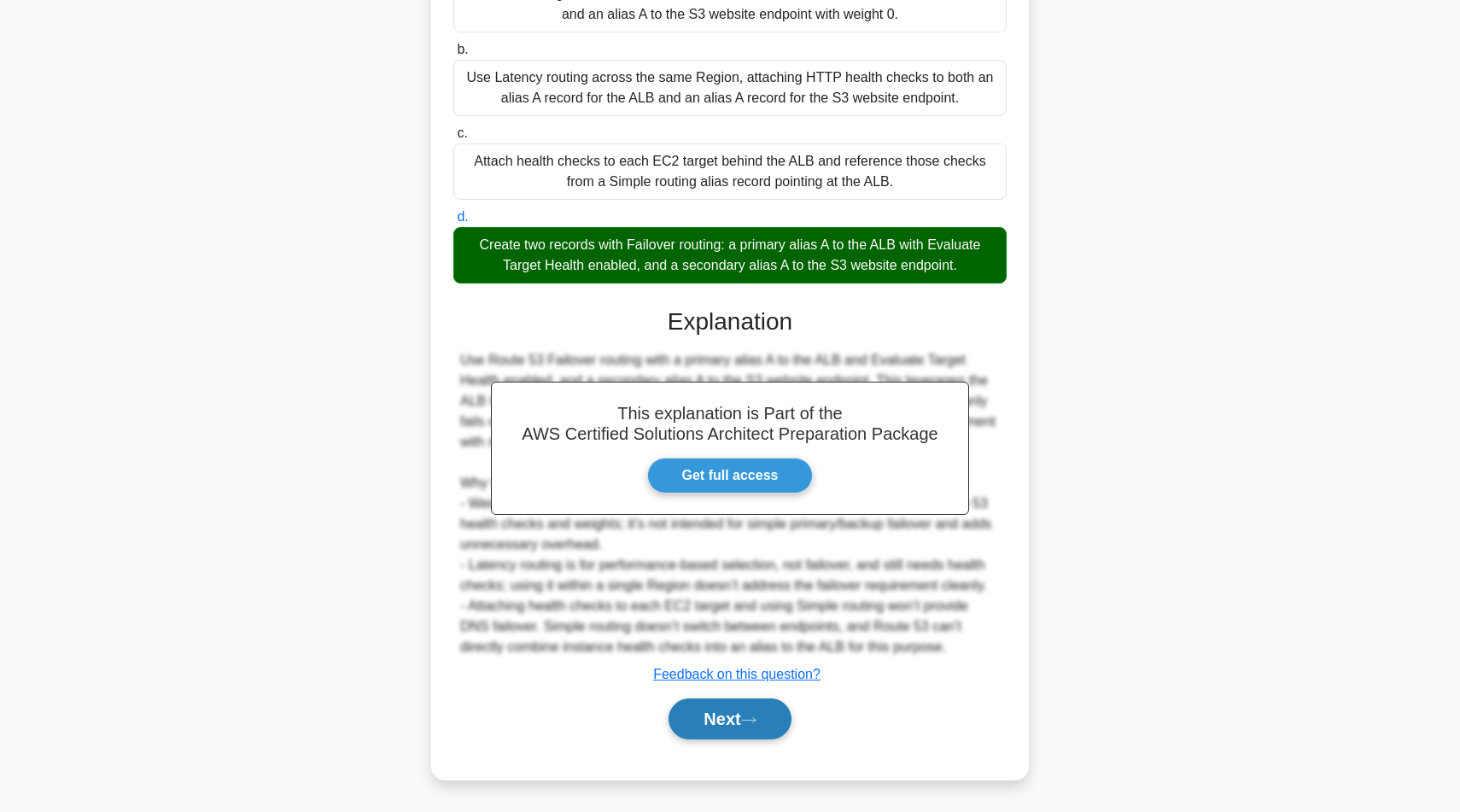
click at [698, 721] on button "Next" at bounding box center [730, 718] width 122 height 41
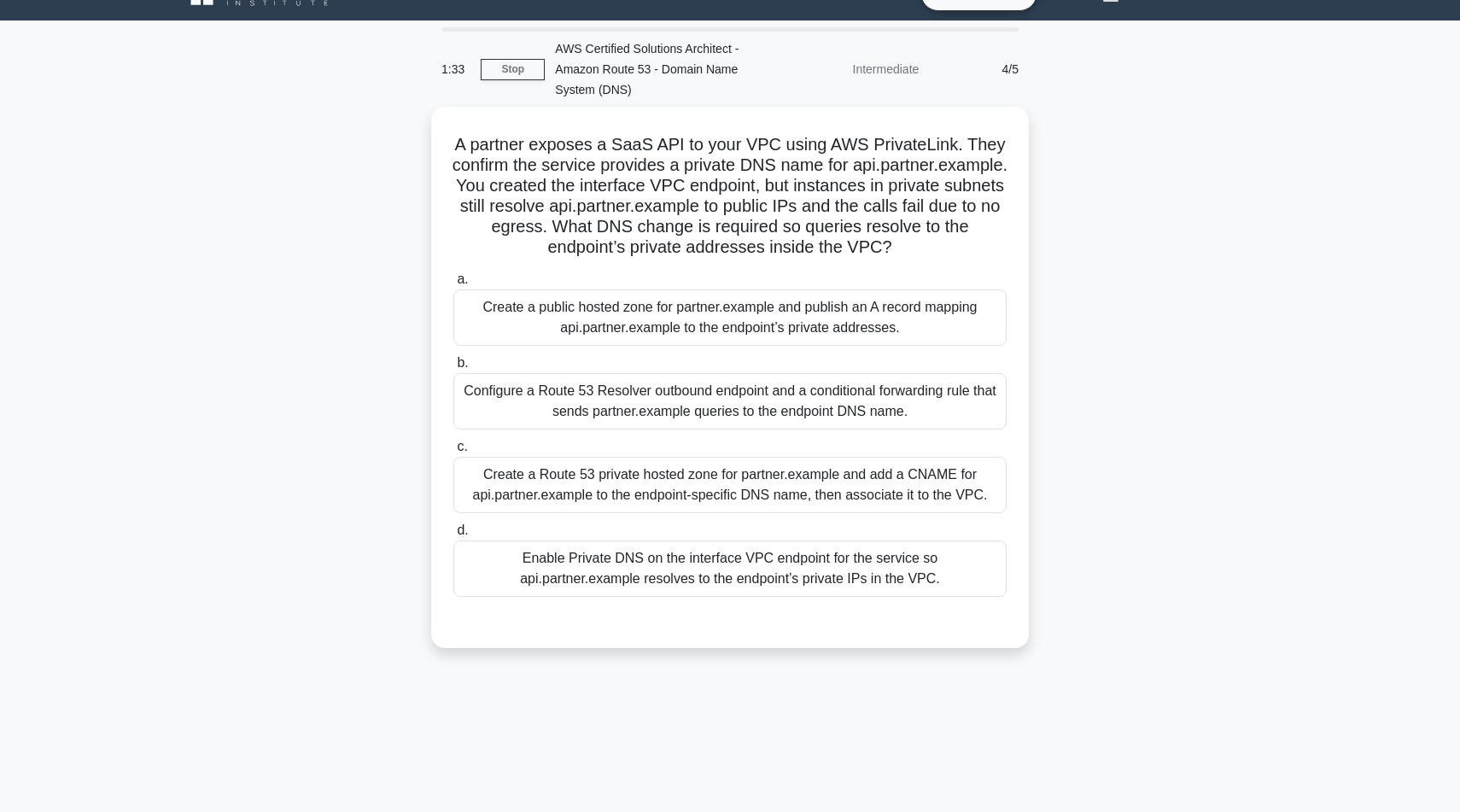
scroll to position [33, 0]
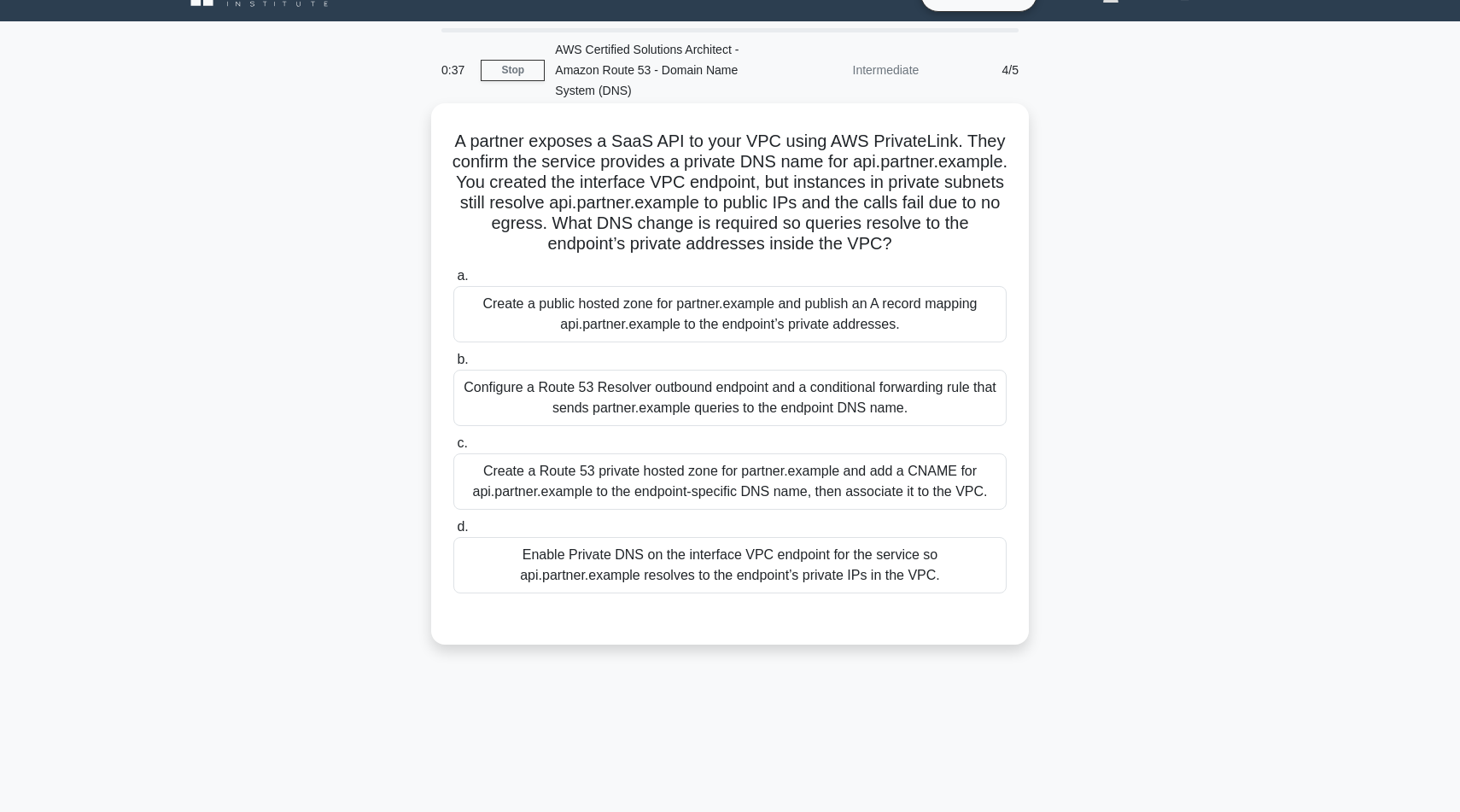
drag, startPoint x: 457, startPoint y: 137, endPoint x: 882, endPoint y: 245, distance: 438.5
click at [881, 244] on h5 "A partner exposes a SaaS API to your VPC using AWS PrivateLink. They confirm th…" at bounding box center [730, 193] width 557 height 125
copy h5 "A partner exposes a SaaS API to your VPC using AWS PrivateLink. They confirm th…"
click at [672, 390] on div "Configure a Route 53 Resolver outbound endpoint and a conditional forwarding ru…" at bounding box center [729, 397] width 553 height 56
click at [453, 366] on input "b. Configure a Route 53 Resolver outbound endpoint and a conditional forwarding…" at bounding box center [453, 360] width 0 height 11
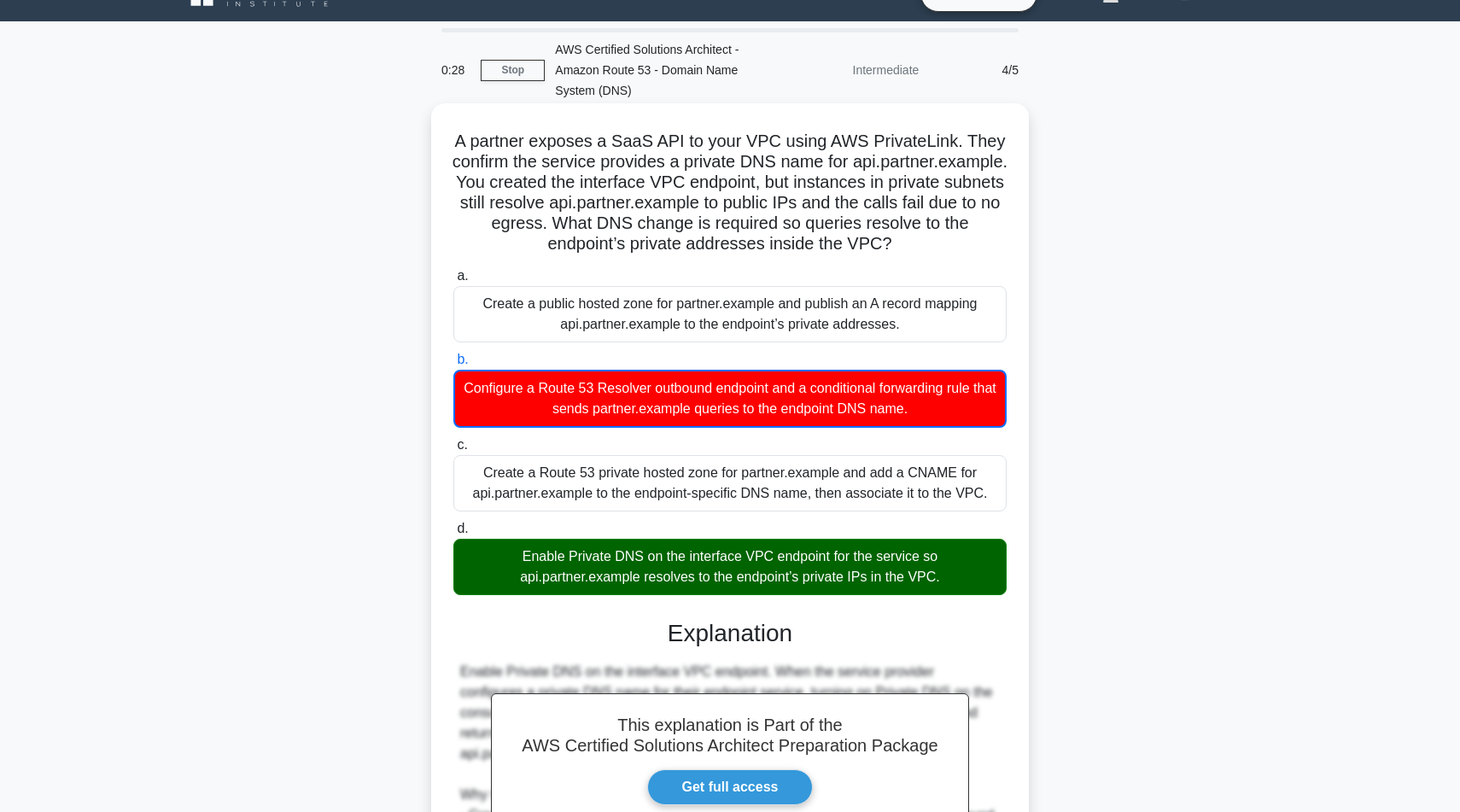
drag, startPoint x: 462, startPoint y: 556, endPoint x: 910, endPoint y: 578, distance: 448.5
click at [910, 578] on div "Enable Private DNS on the interface VPC endpoint for the service so api.partner…" at bounding box center [729, 567] width 553 height 56
copy div "Enable Private DNS on the interface VPC endpoint for the service so api.partner…"
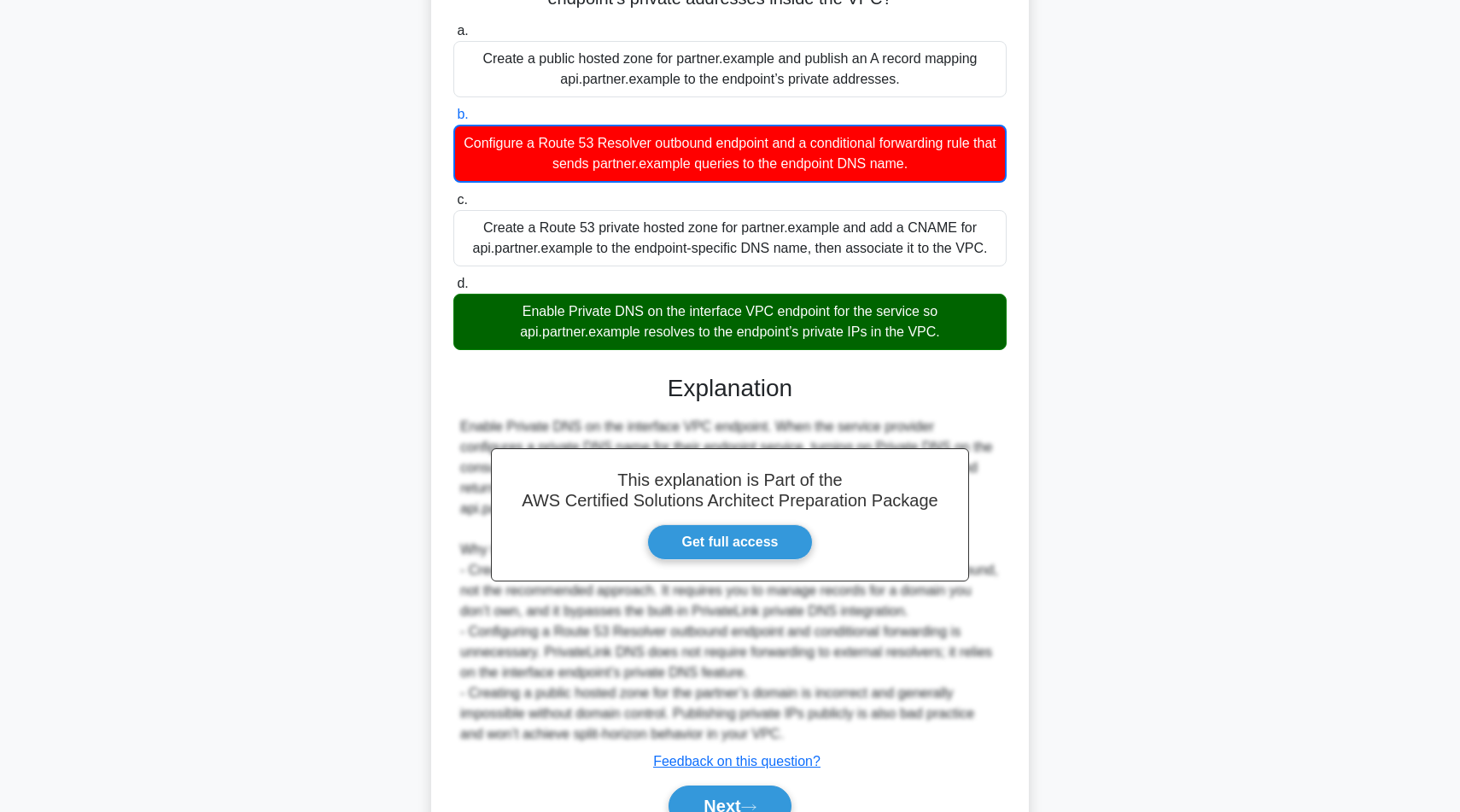
scroll to position [366, 0]
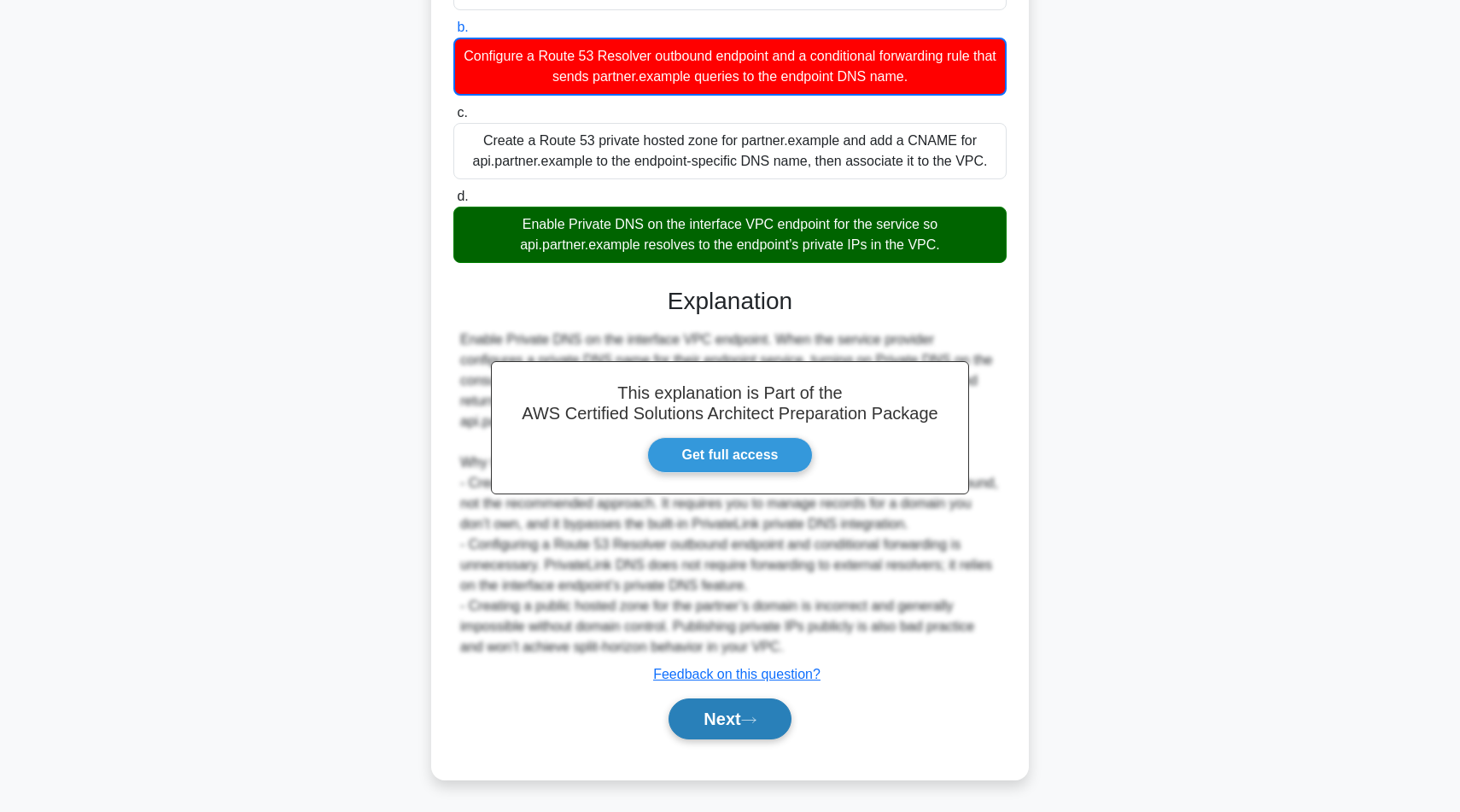
click at [739, 709] on button "Next" at bounding box center [730, 718] width 122 height 41
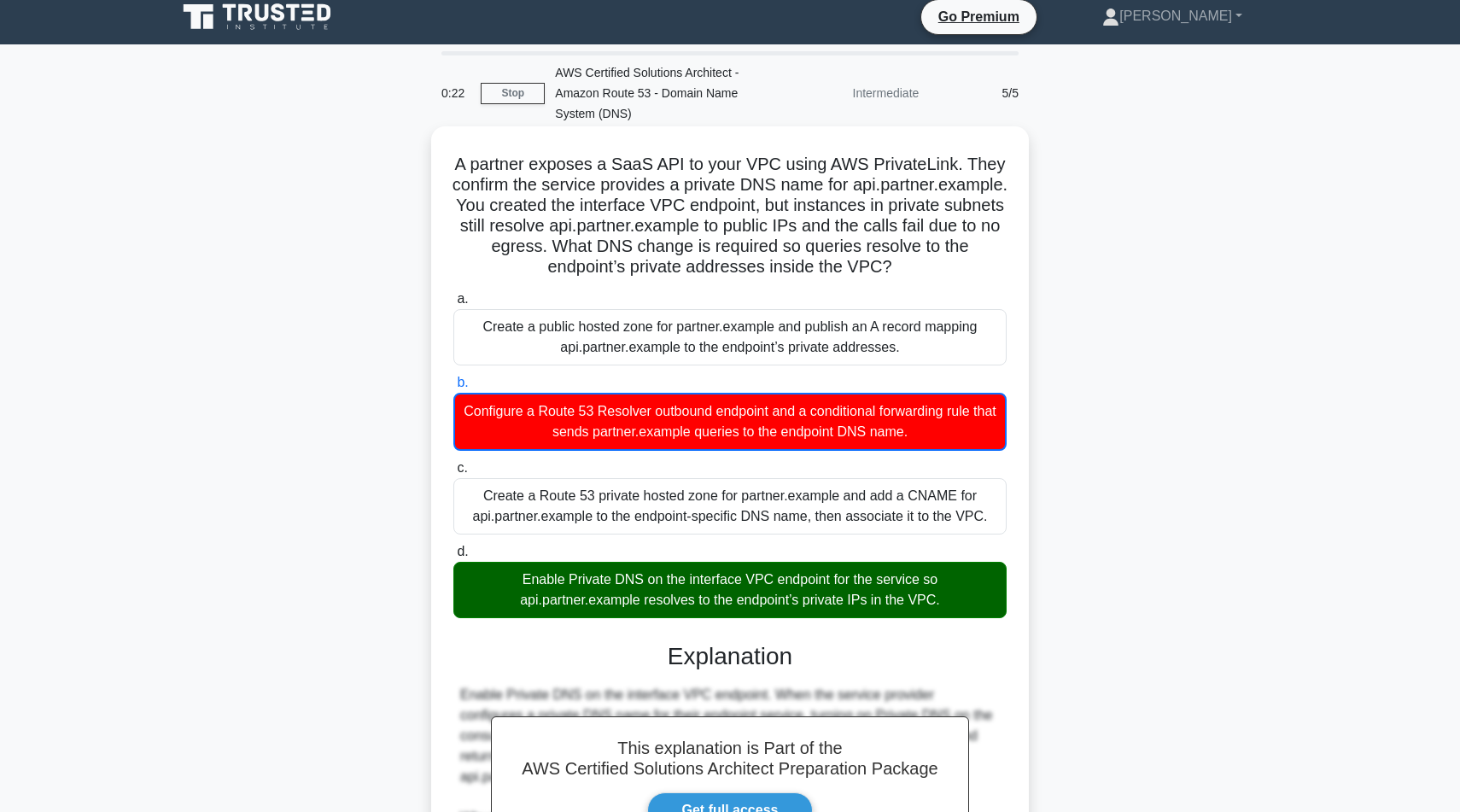
scroll to position [0, 0]
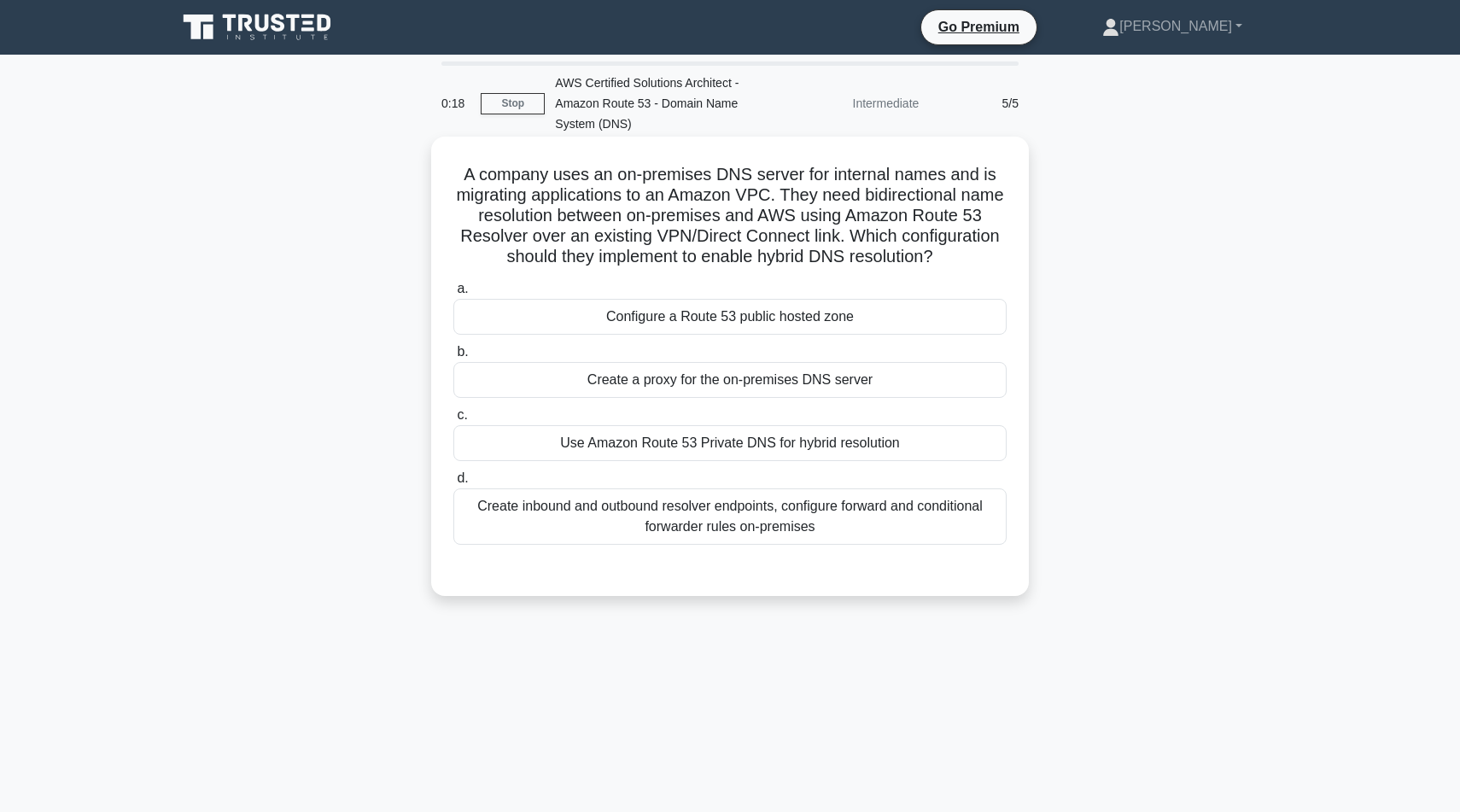
drag, startPoint x: 464, startPoint y: 182, endPoint x: 963, endPoint y: 250, distance: 503.6
click at [965, 252] on h5 "A company uses an on-premises DNS server for internal names and is migrating ap…" at bounding box center [730, 216] width 557 height 104
copy h5 "A company uses an on-premises DNS server for internal names and is migrating ap…"
click at [702, 445] on div "Use Amazon Route 53 Private DNS for hybrid resolution" at bounding box center [729, 443] width 553 height 36
click at [453, 420] on input "c. Use Amazon Route 53 Private DNS for hybrid resolution" at bounding box center [453, 415] width 0 height 11
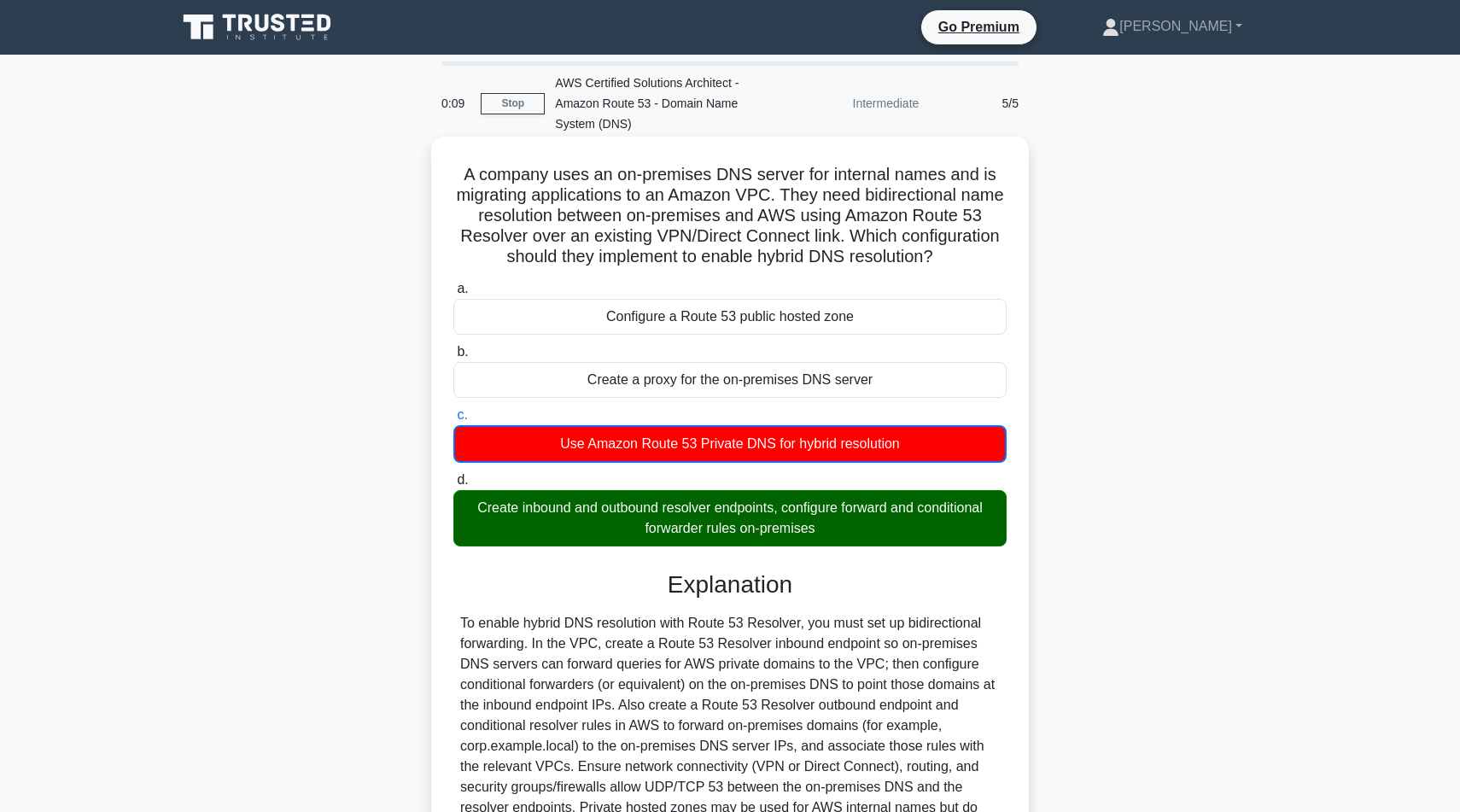
drag, startPoint x: 475, startPoint y: 506, endPoint x: 858, endPoint y: 531, distance: 383.8
click at [858, 531] on div "Create inbound and outbound resolver endpoints, configure forward and condition…" at bounding box center [729, 518] width 553 height 56
copy div "Create inbound and outbound resolver endpoints, configure forward and condition…"
